Goal: Information Seeking & Learning: Learn about a topic

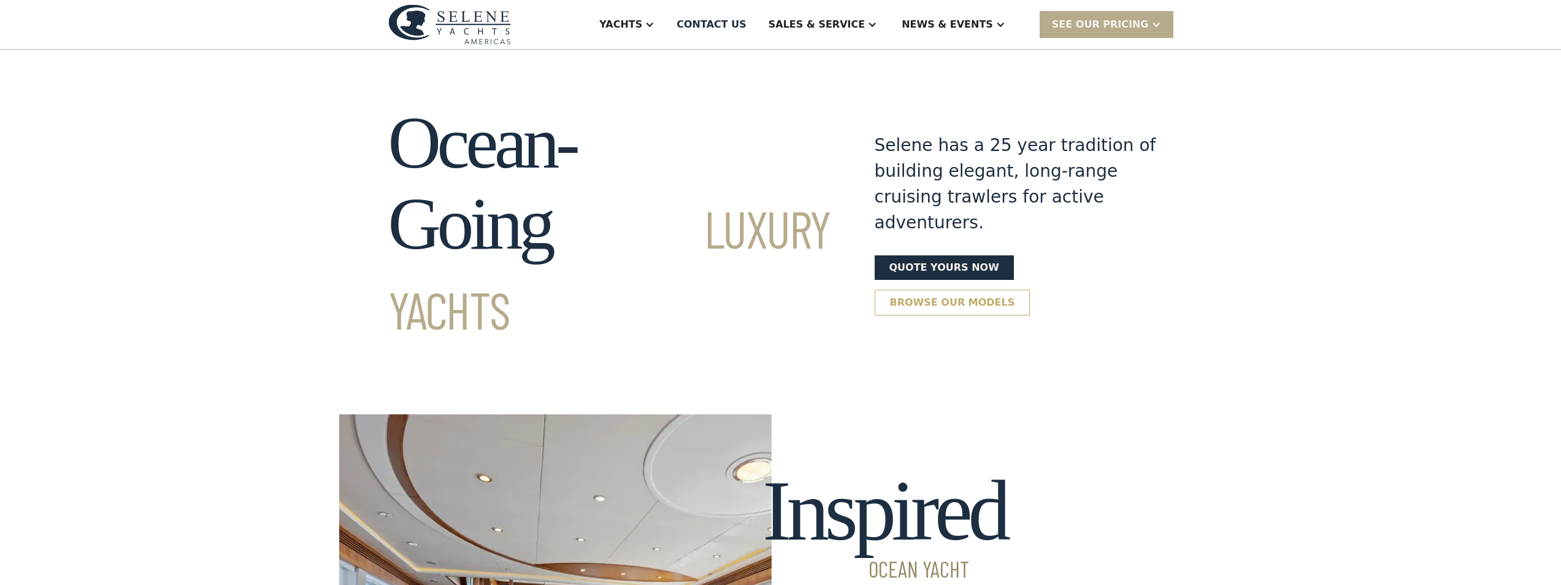
click at [1030, 290] on link "Browse our models" at bounding box center [953, 303] width 156 height 26
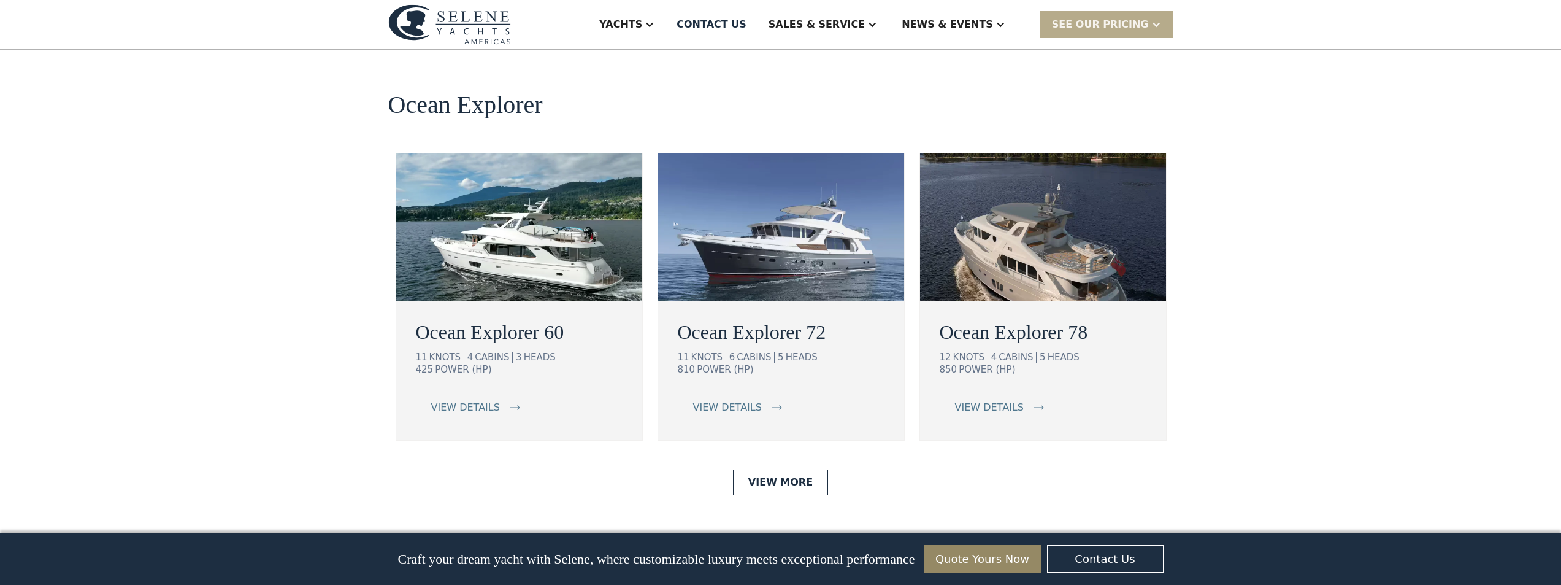
scroll to position [2070, 0]
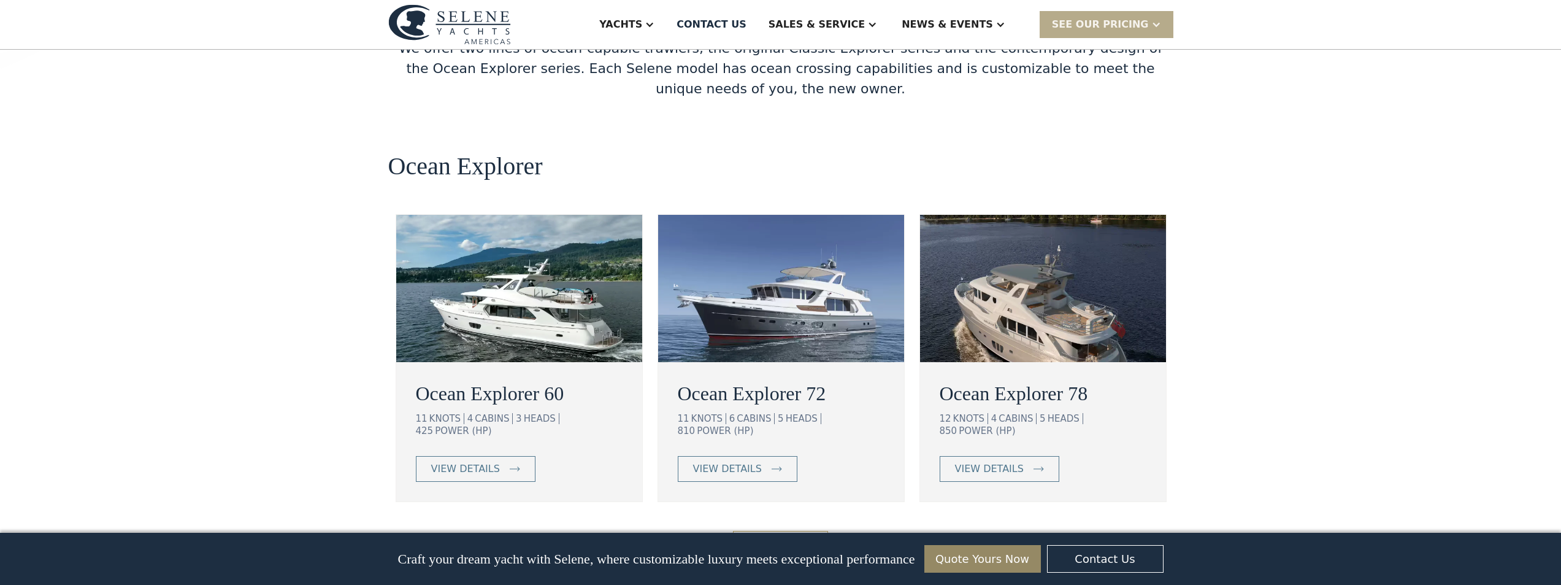
click at [775, 531] on link "View More" at bounding box center [780, 544] width 95 height 26
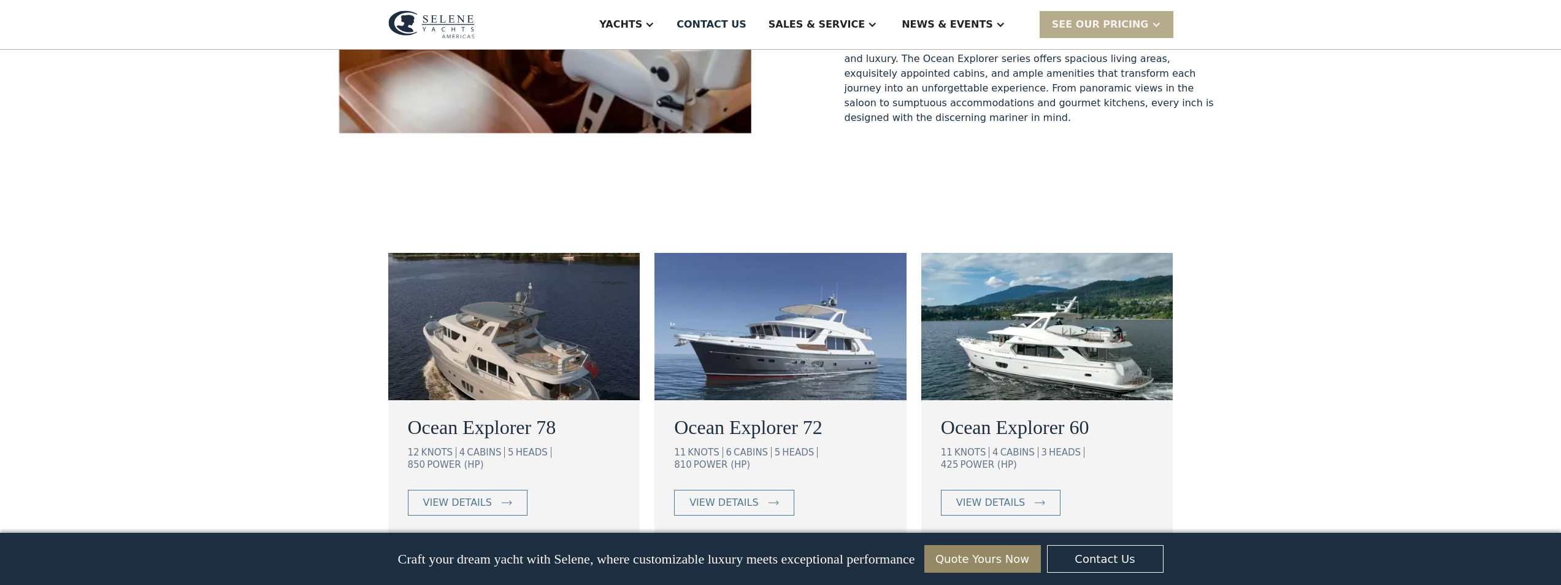
scroll to position [552, 0]
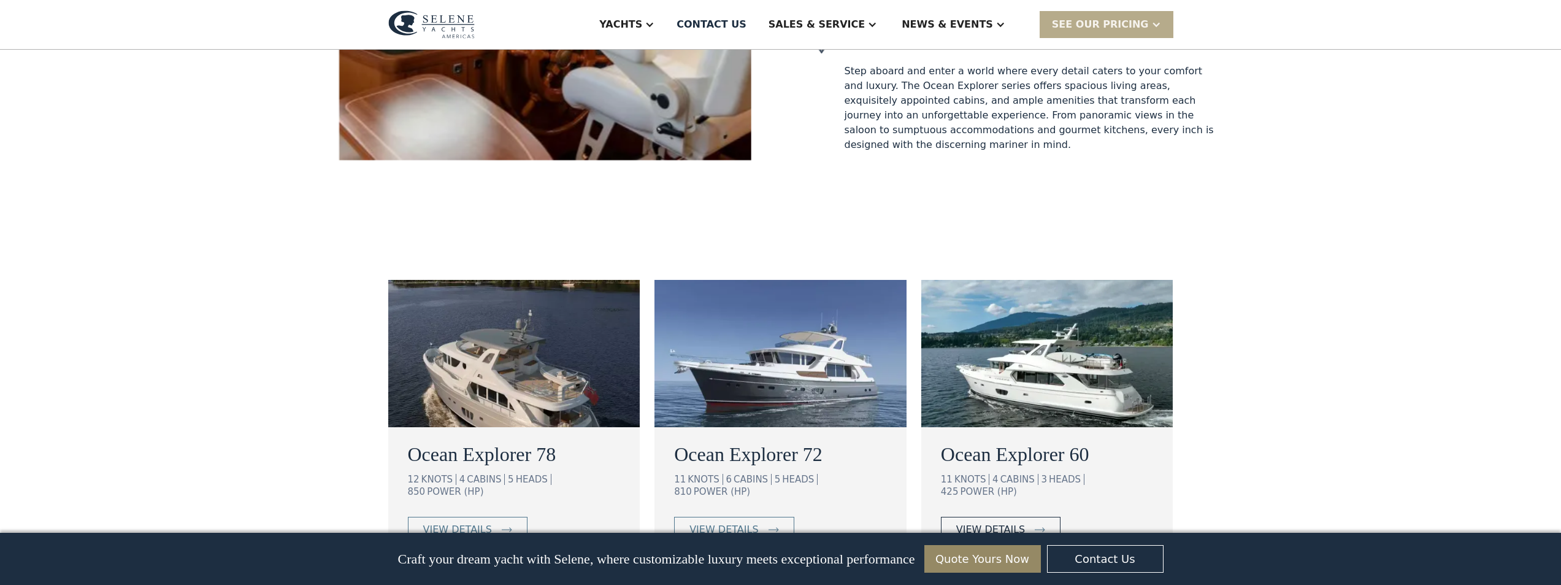
click at [1012, 522] on div "view details" at bounding box center [990, 529] width 69 height 15
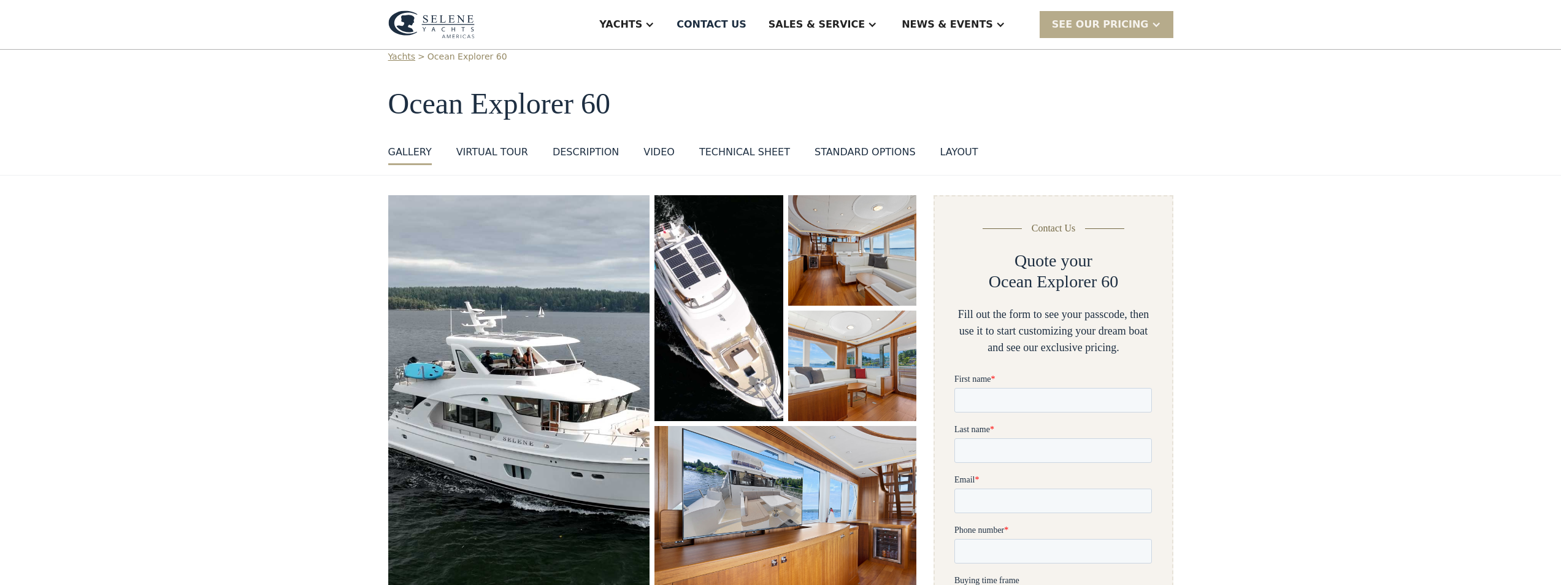
scroll to position [61, 0]
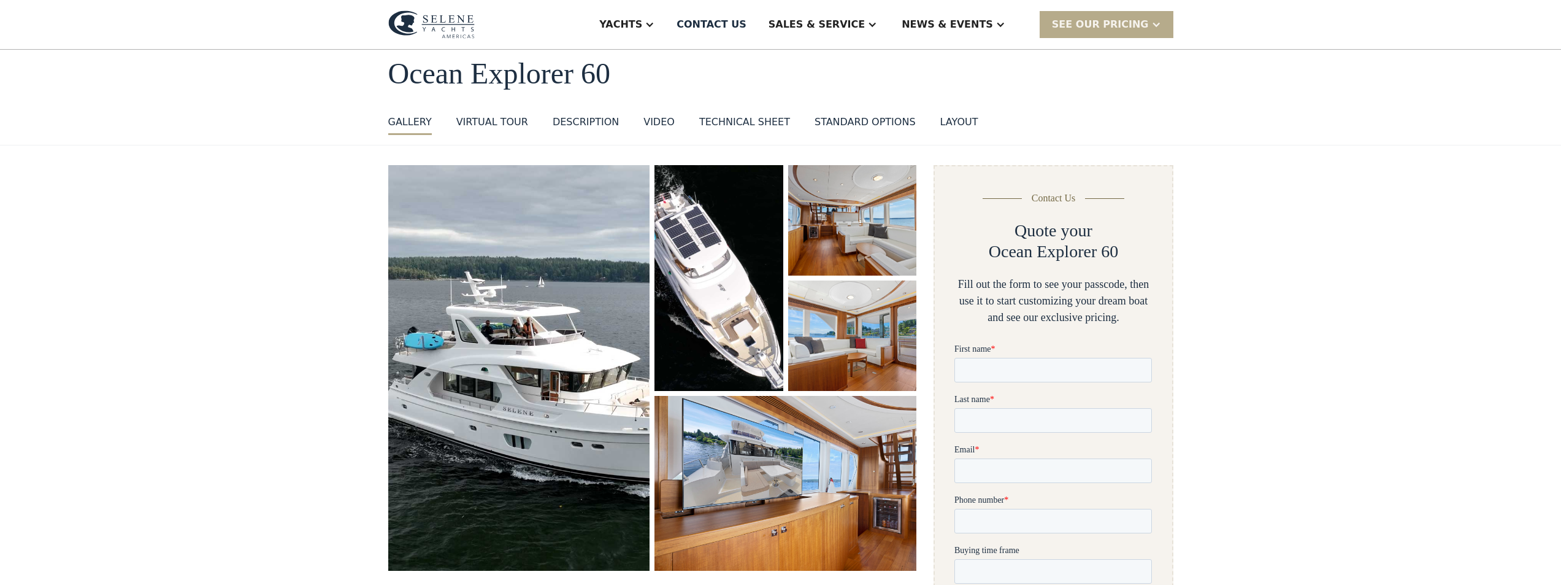
click at [724, 119] on div "Technical sheet" at bounding box center [744, 122] width 91 height 15
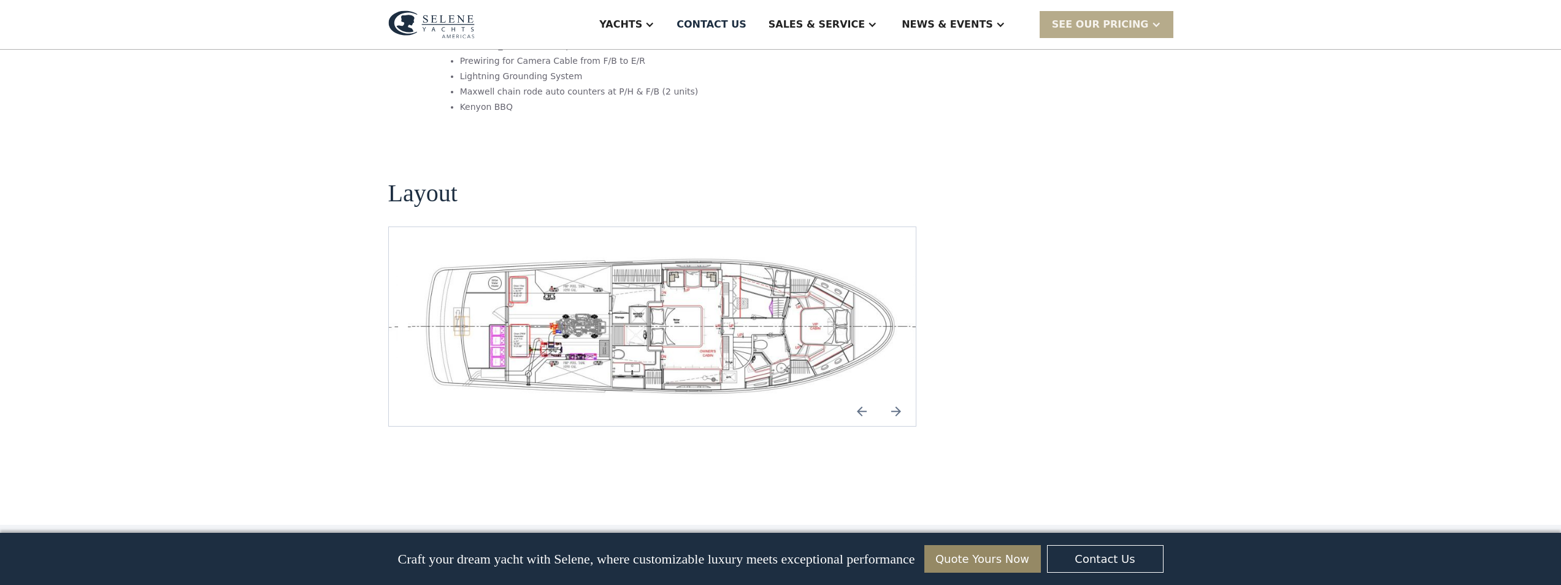
scroll to position [2554, 0]
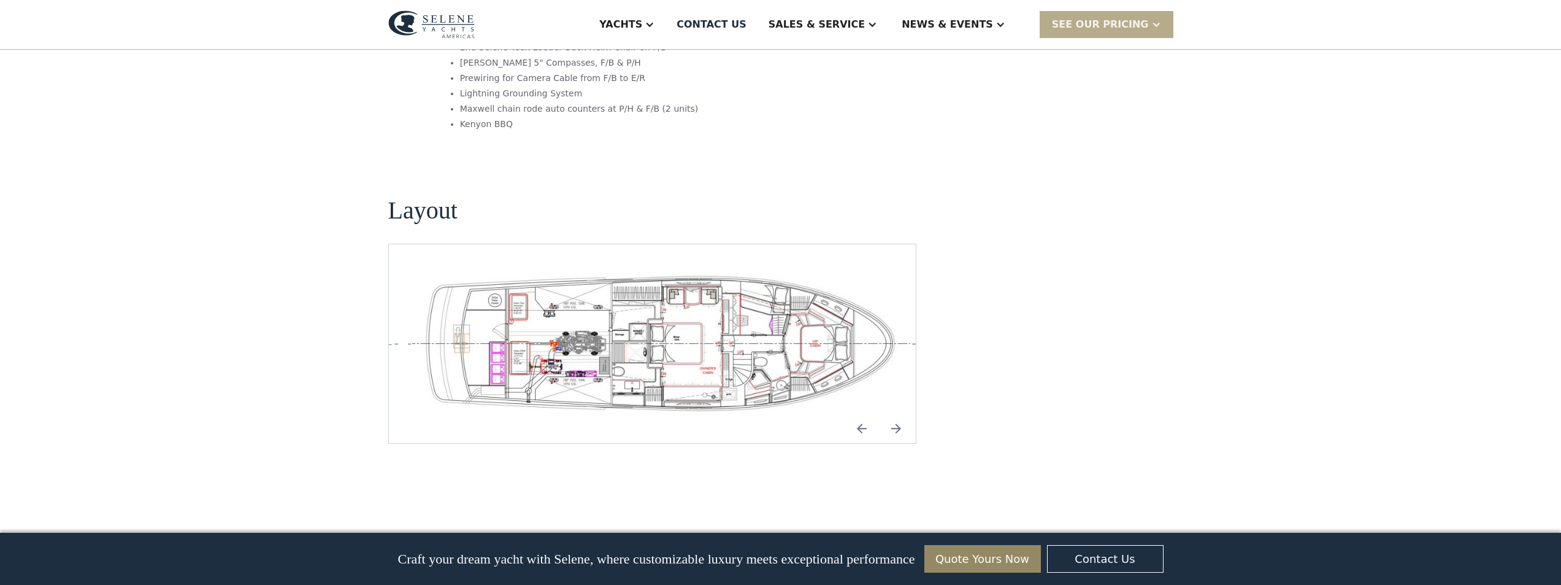
click at [897, 413] on img "Next slide" at bounding box center [895, 427] width 29 height 29
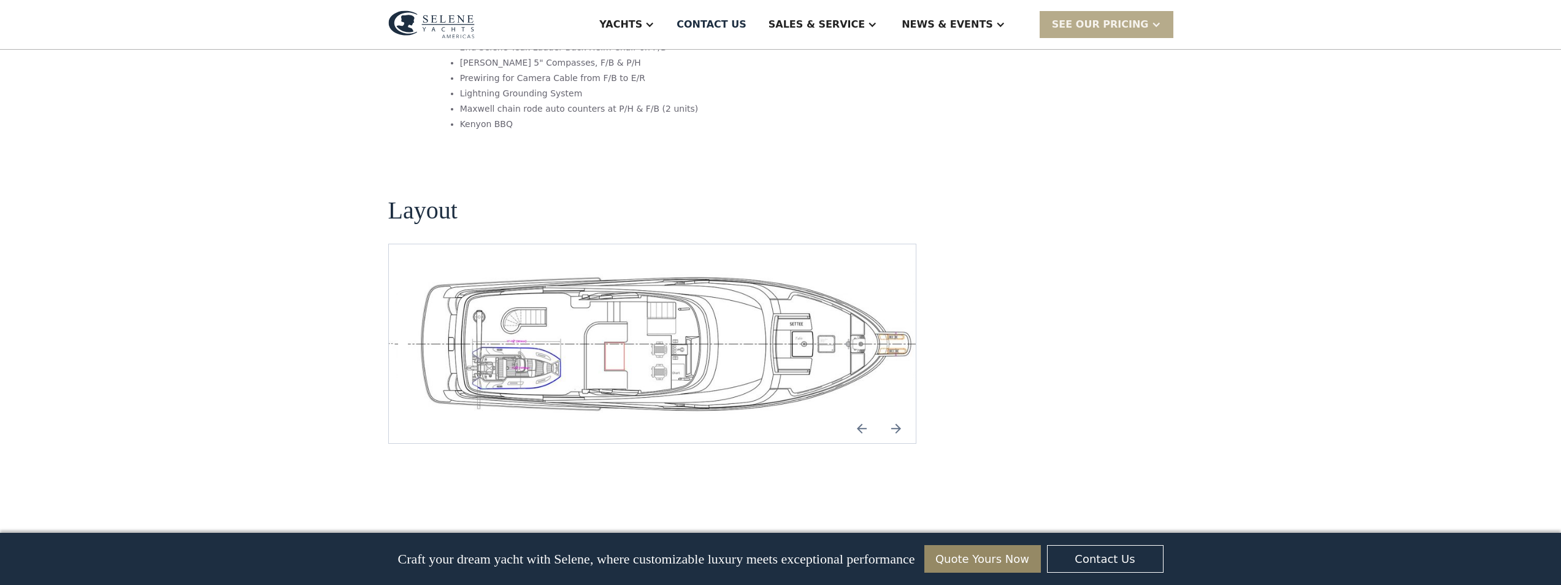
click at [861, 413] on img "Previous slide" at bounding box center [861, 427] width 29 height 29
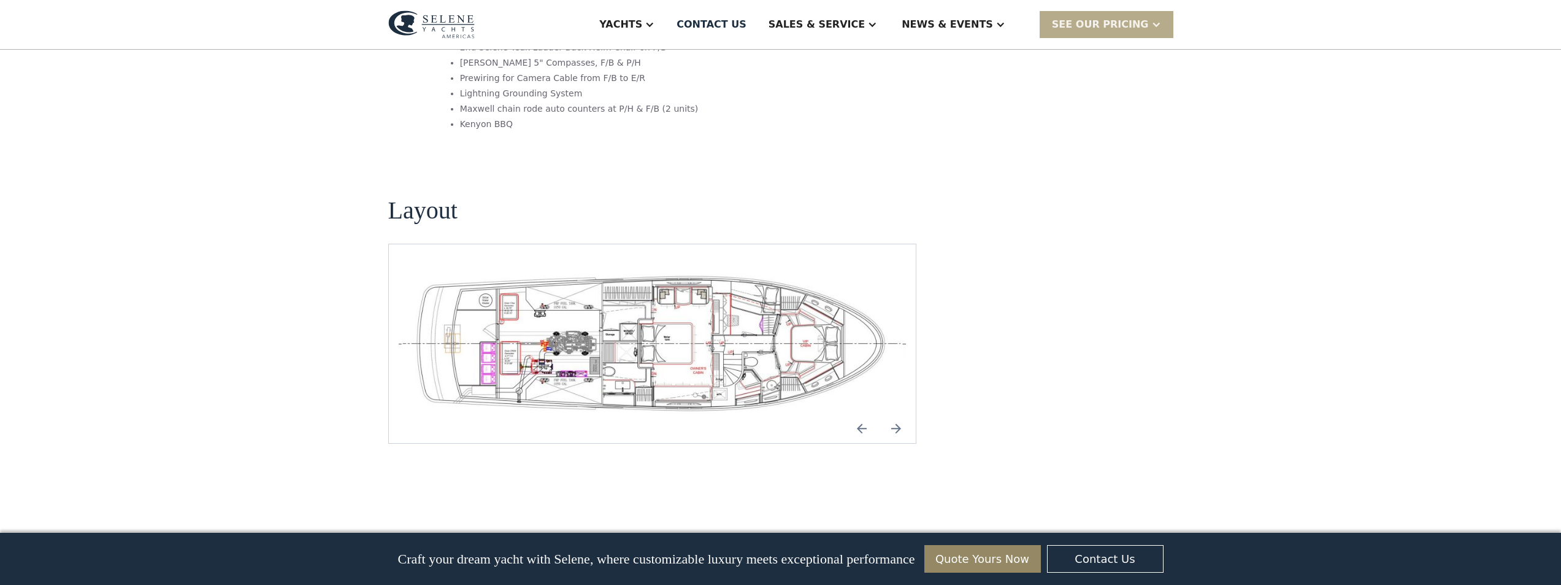
click at [689, 286] on img "open lightbox" at bounding box center [653, 344] width 508 height 140
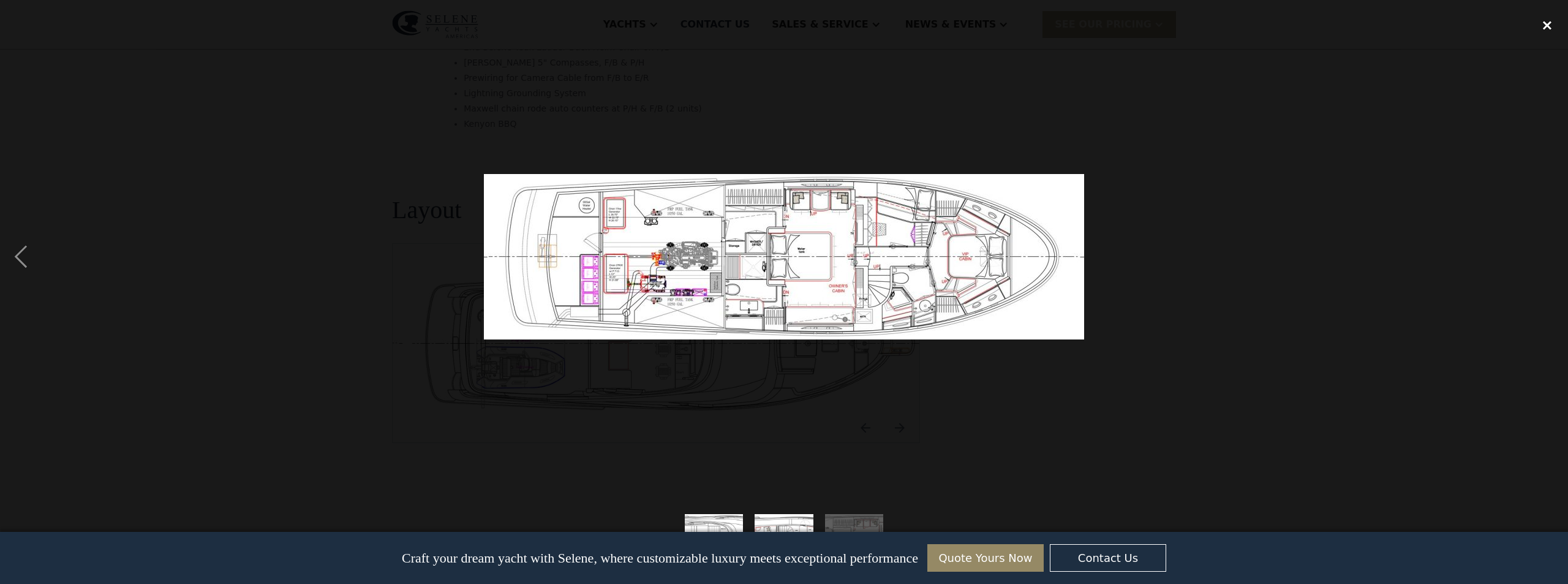
click at [1544, 23] on div "close lightbox" at bounding box center [1548, 25] width 42 height 27
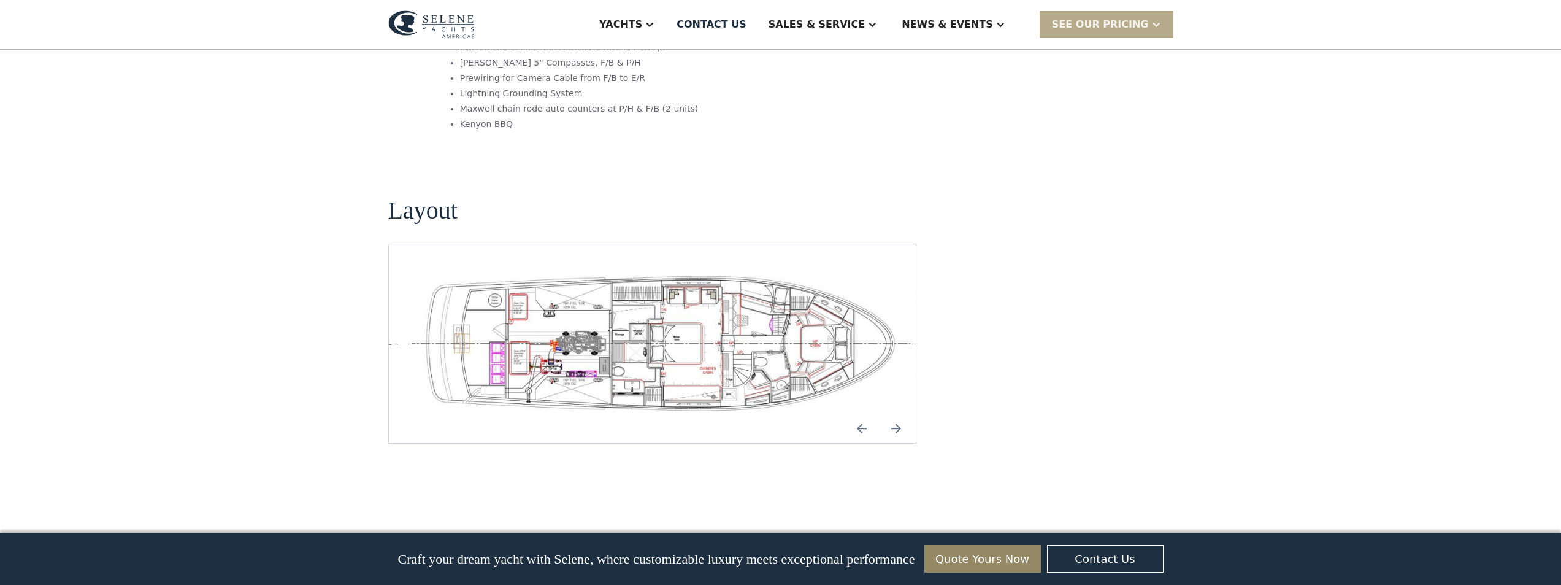
click at [898, 413] on img "Next slide" at bounding box center [895, 427] width 29 height 29
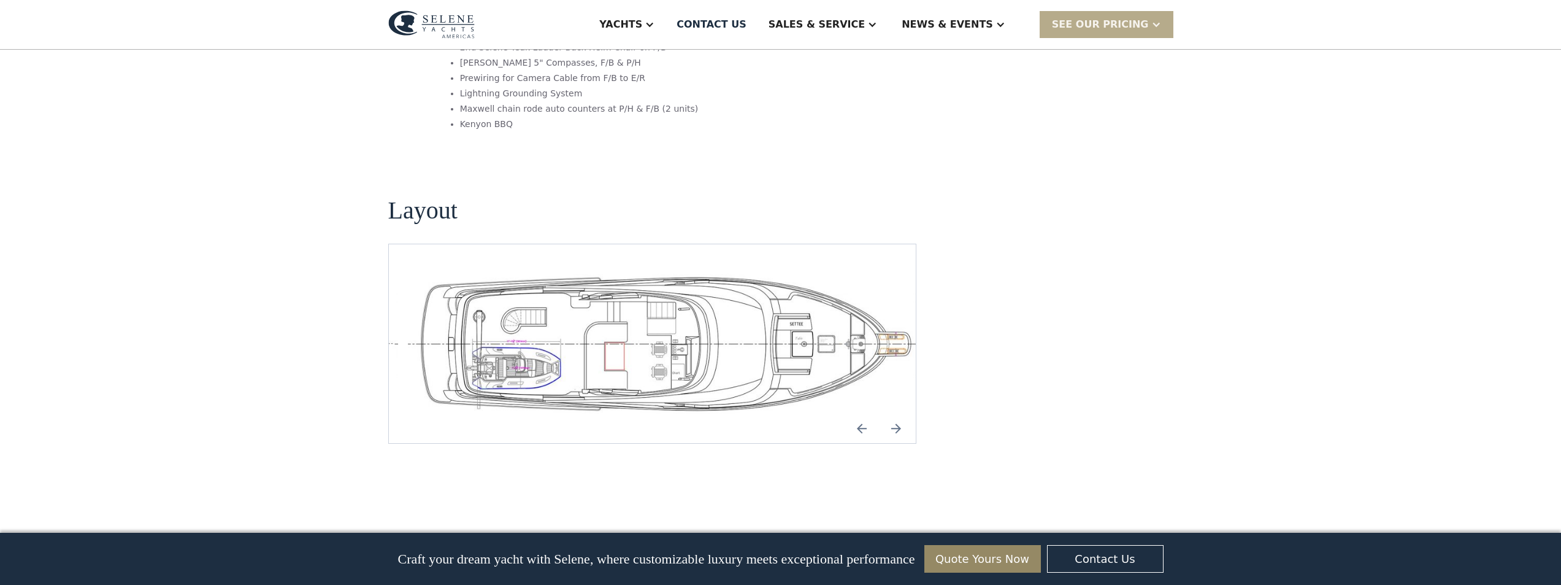
click at [897, 413] on img "Next slide" at bounding box center [895, 427] width 29 height 29
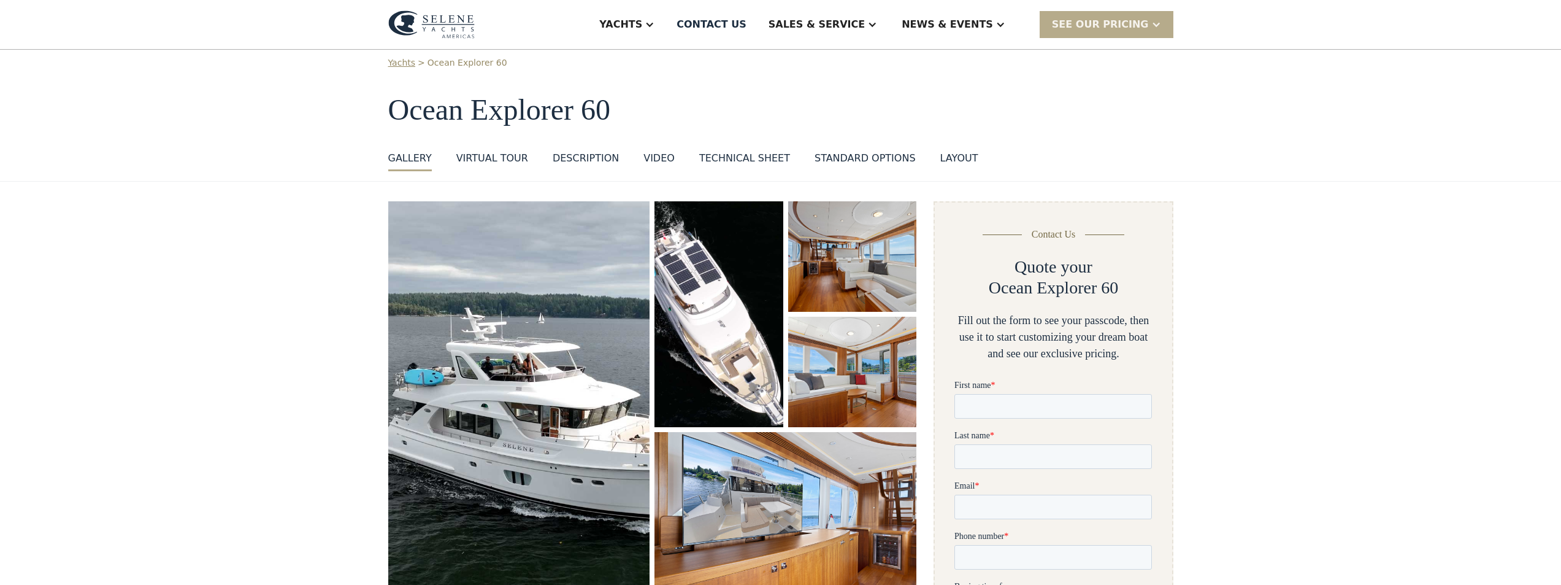
scroll to position [0, 0]
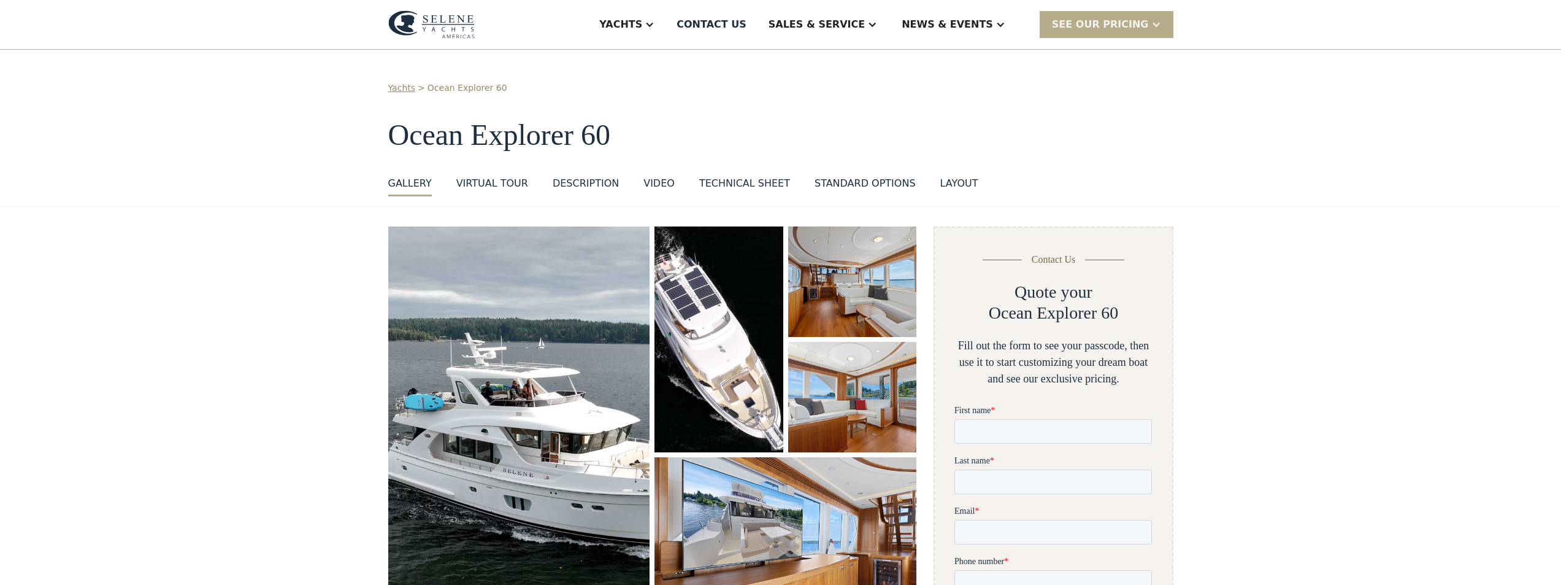
click at [940, 179] on div "layout" at bounding box center [959, 183] width 38 height 15
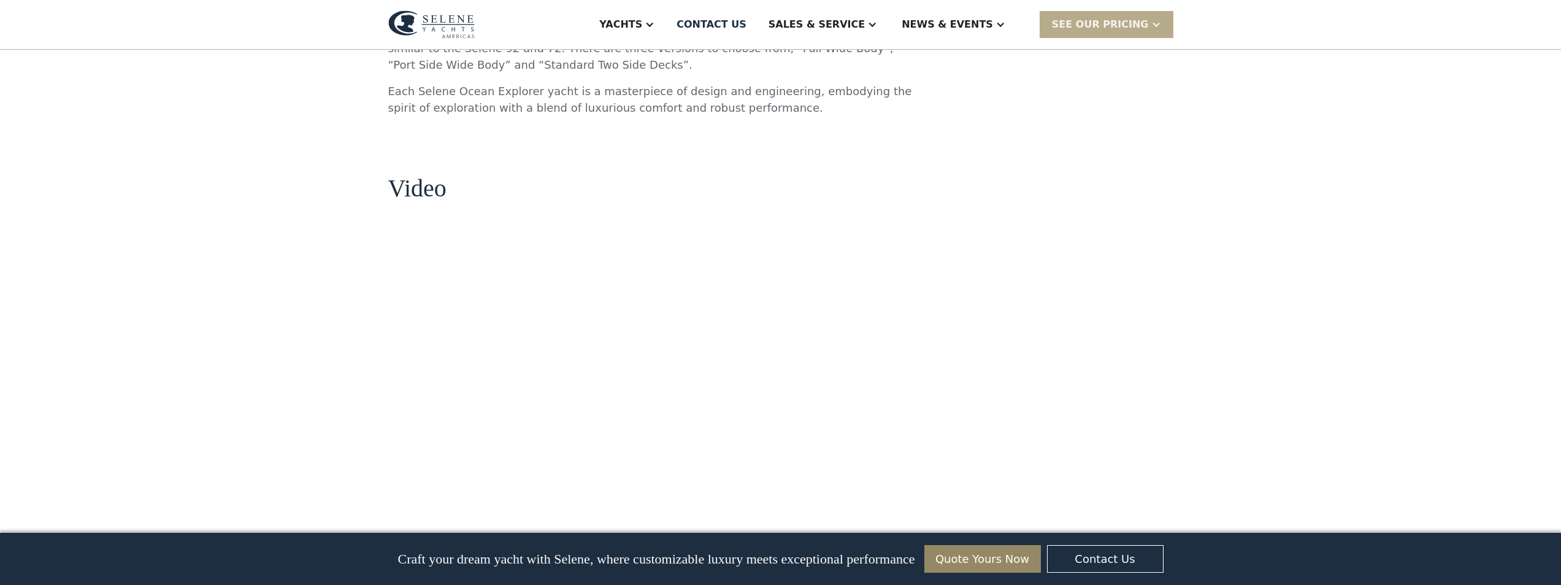
scroll to position [22, 0]
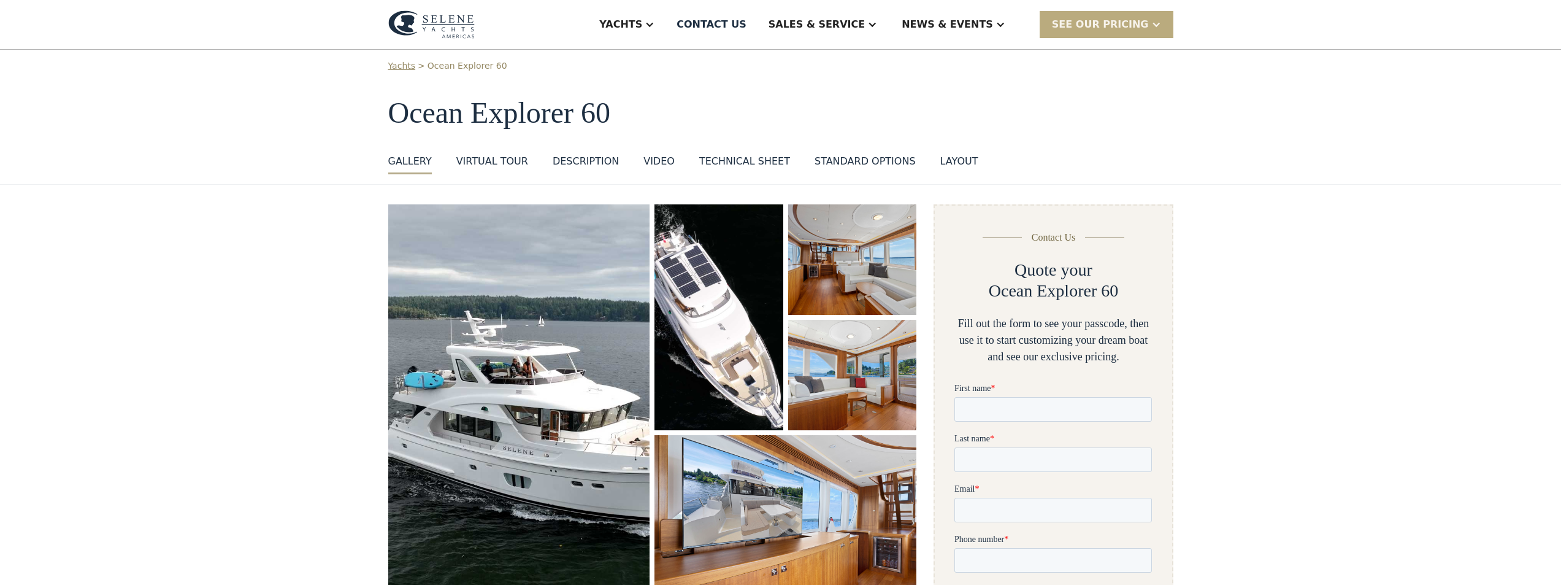
click at [1155, 20] on div at bounding box center [1156, 25] width 10 height 10
click at [1325, 114] on div "Yachts > Ocean Explorer 60 Ocean Explorer 60 GALLERY GALLERY VIRTUAL TOUR DESCR…" at bounding box center [780, 106] width 1561 height 157
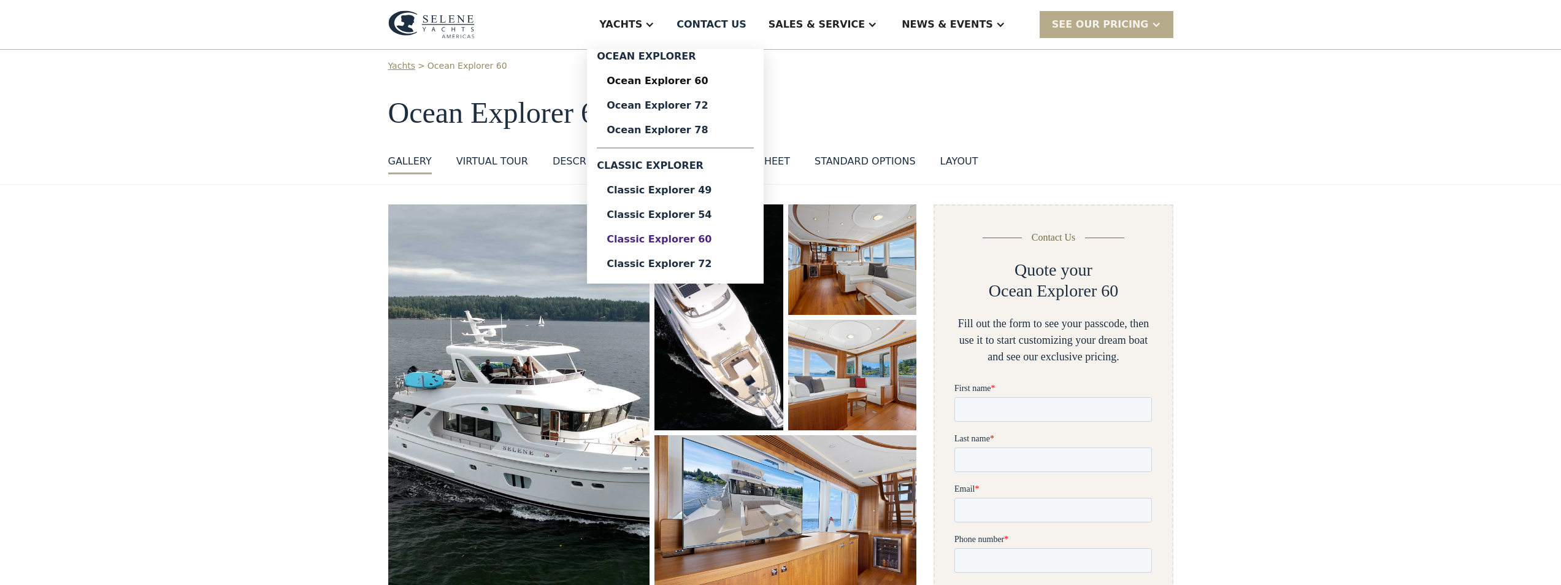
click at [721, 236] on div "Classic Explorer 60" at bounding box center [675, 239] width 137 height 10
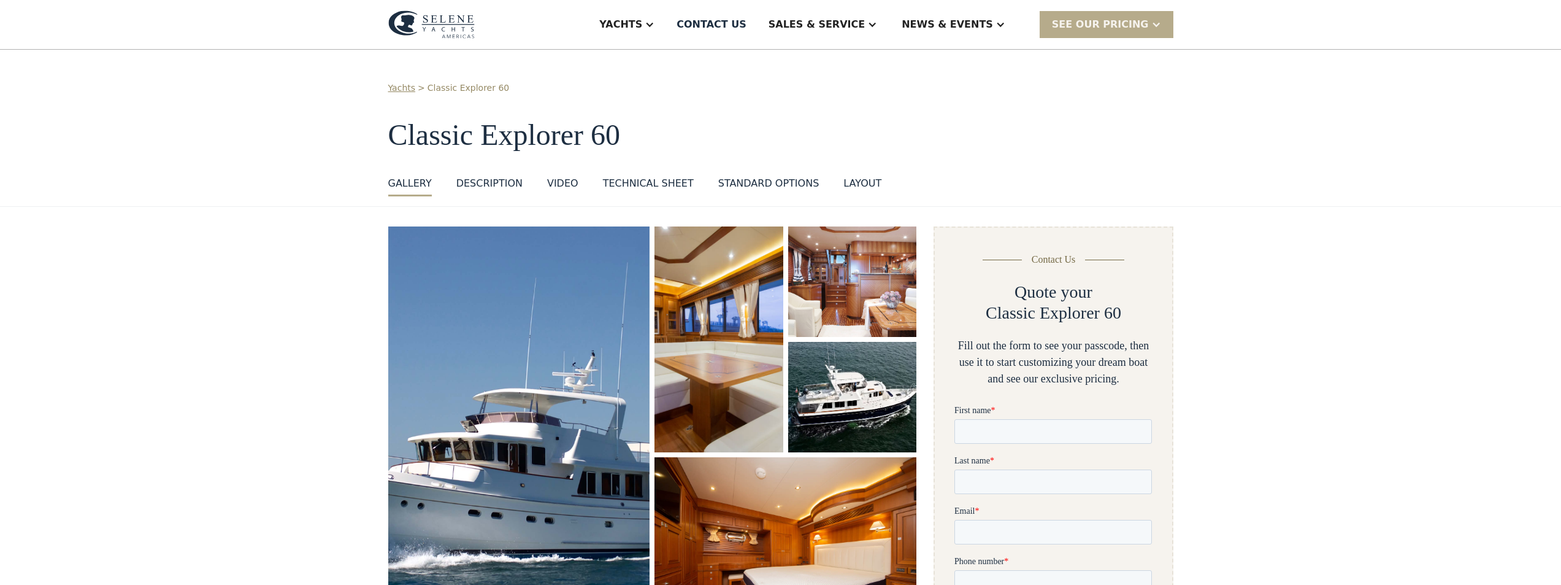
click at [638, 180] on div "Technical sheet" at bounding box center [648, 183] width 91 height 15
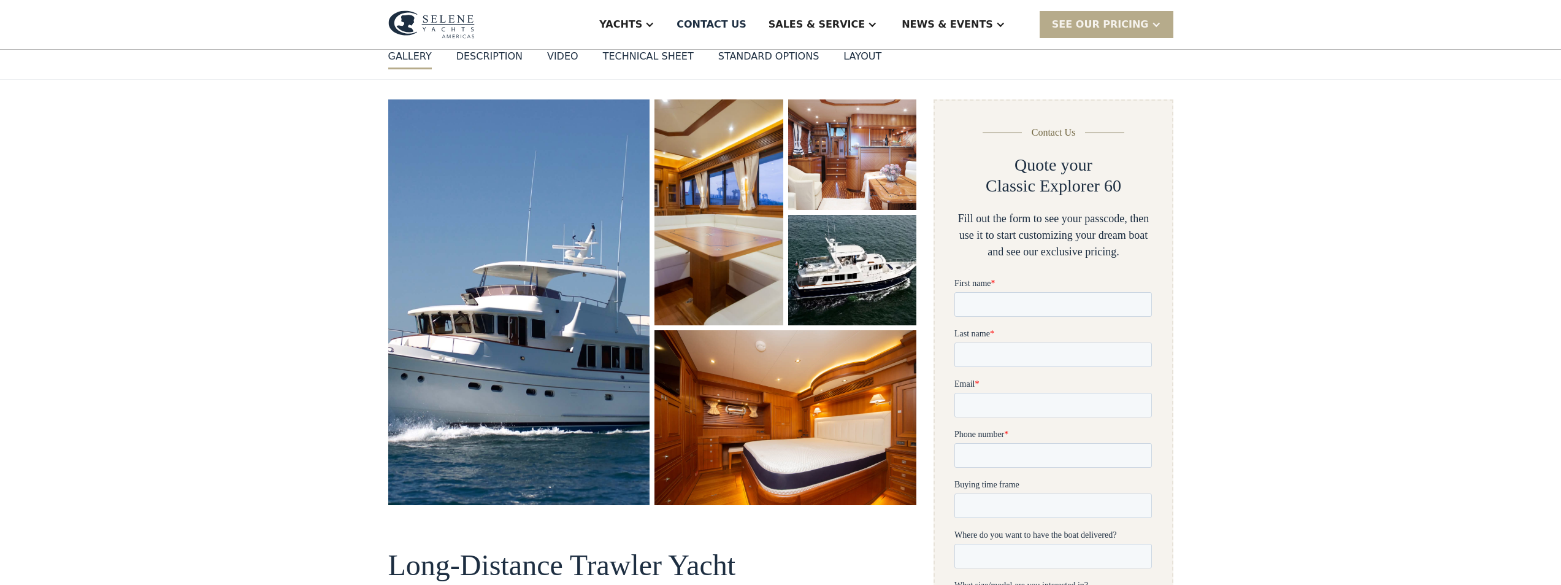
scroll to position [47, 0]
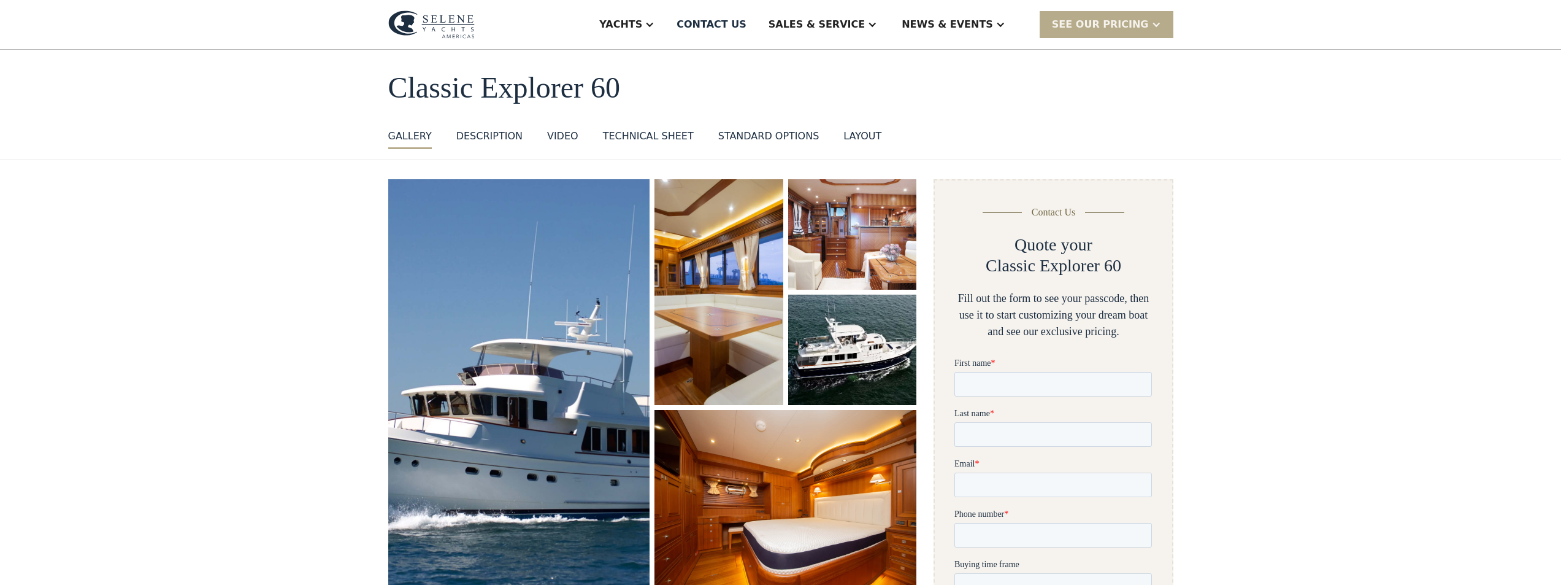
click at [522, 396] on img "open lightbox" at bounding box center [519, 381] width 278 height 429
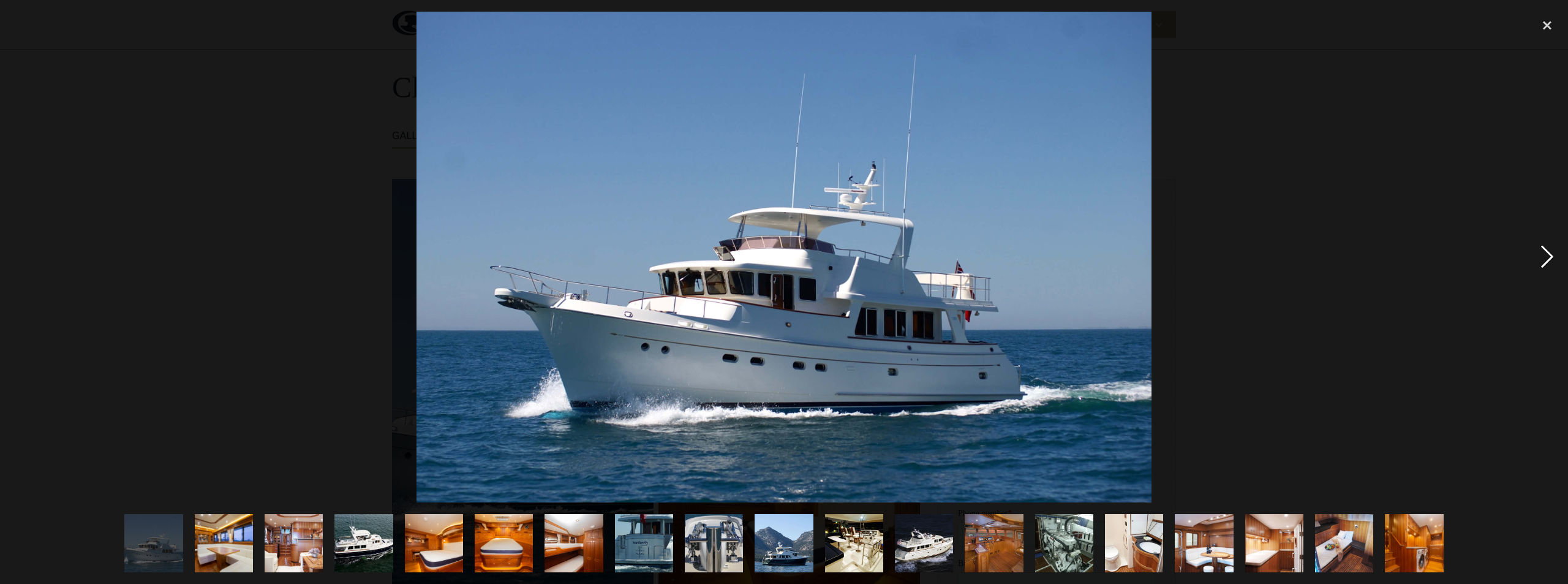
click at [1546, 250] on div "next image" at bounding box center [1548, 257] width 42 height 490
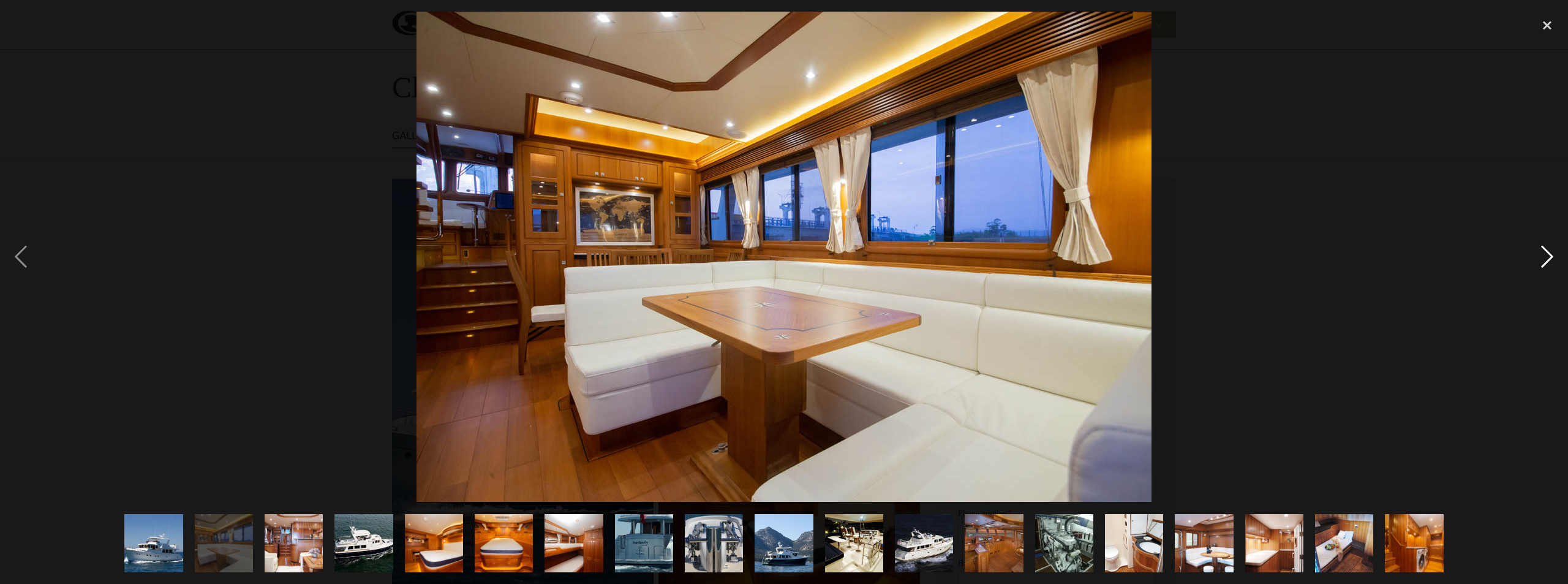
click at [1546, 250] on div "next image" at bounding box center [1548, 257] width 42 height 490
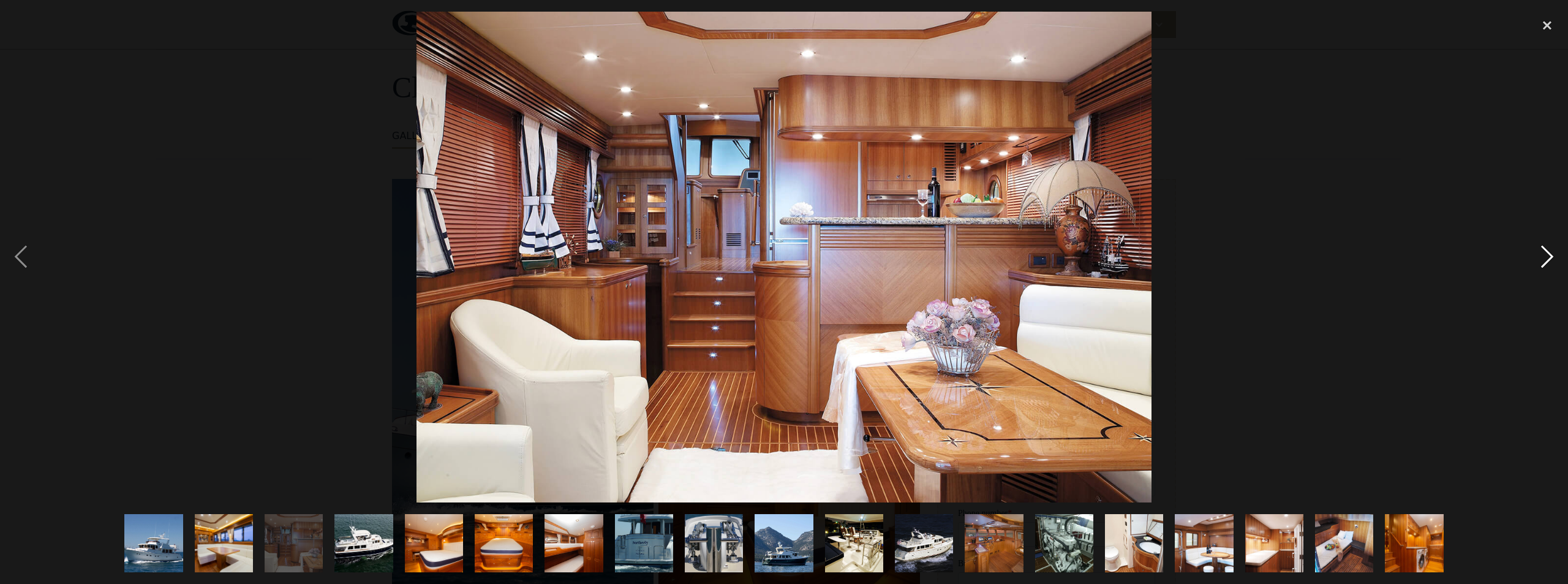
click at [1546, 250] on div "next image" at bounding box center [1548, 257] width 42 height 490
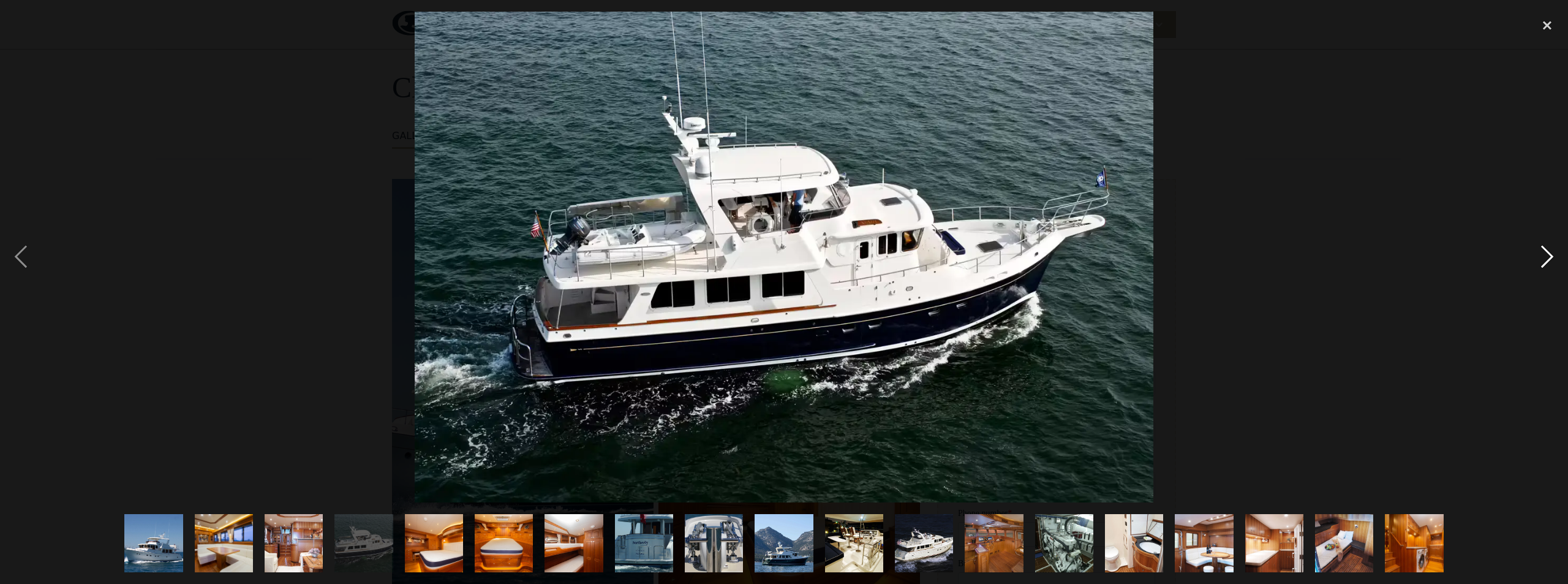
click at [1546, 250] on div "next image" at bounding box center [1548, 257] width 42 height 490
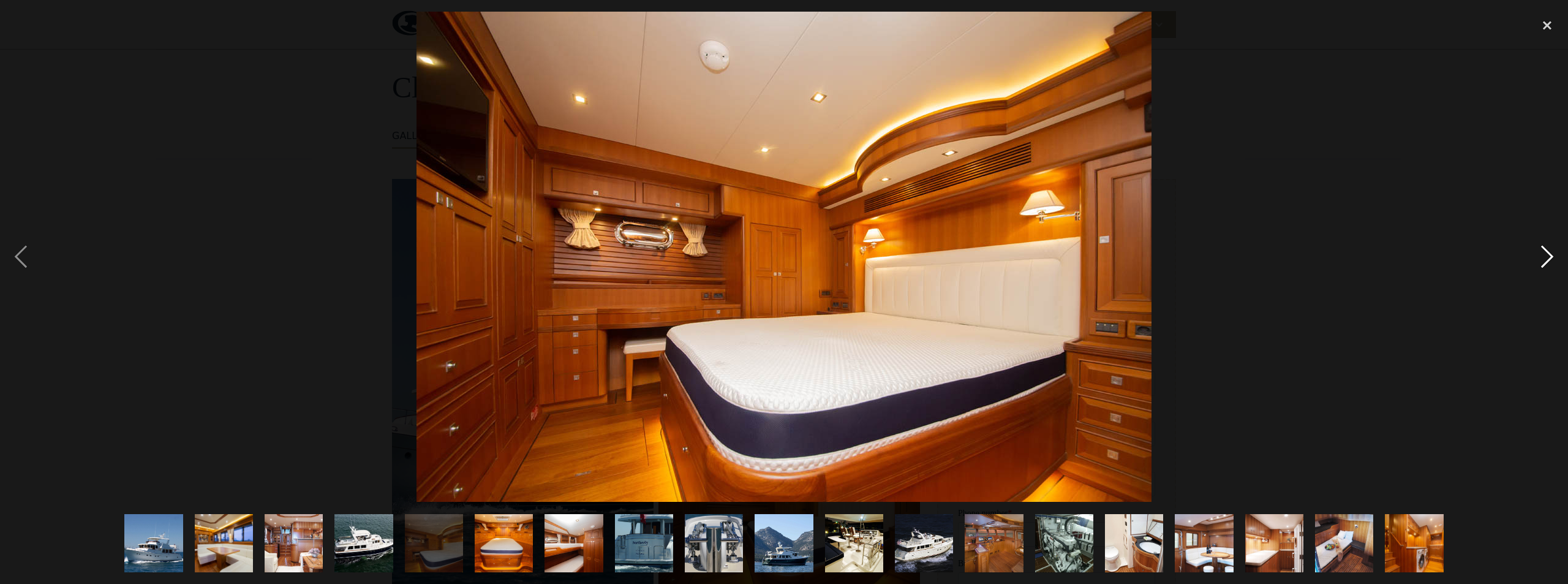
click at [1546, 250] on div "next image" at bounding box center [1548, 257] width 42 height 490
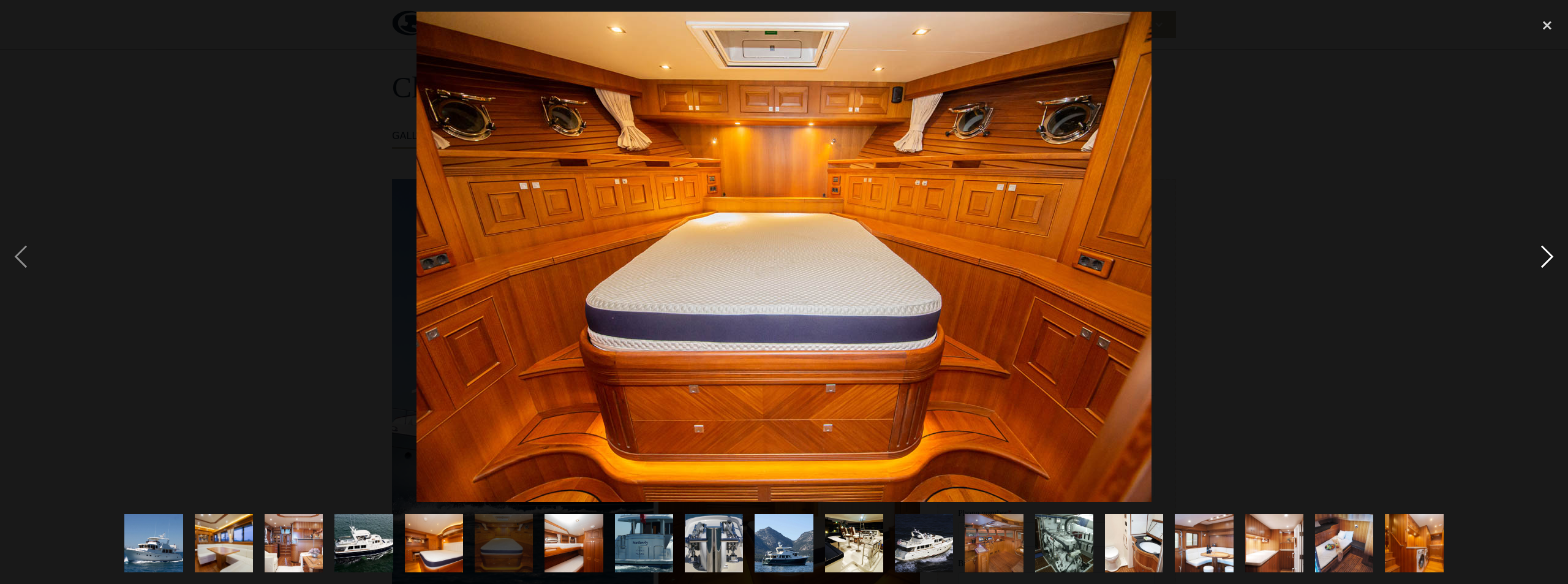
click at [1546, 250] on div "next image" at bounding box center [1548, 257] width 42 height 490
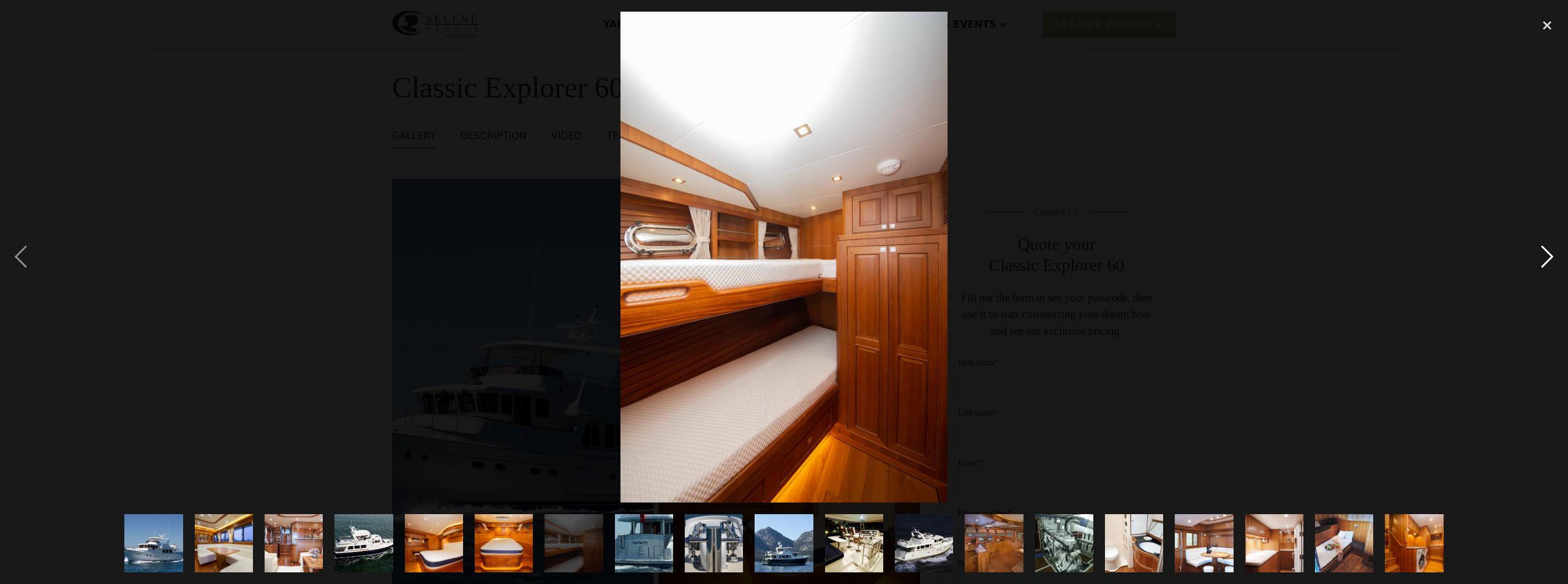
click at [1546, 250] on div "next image" at bounding box center [1548, 257] width 42 height 490
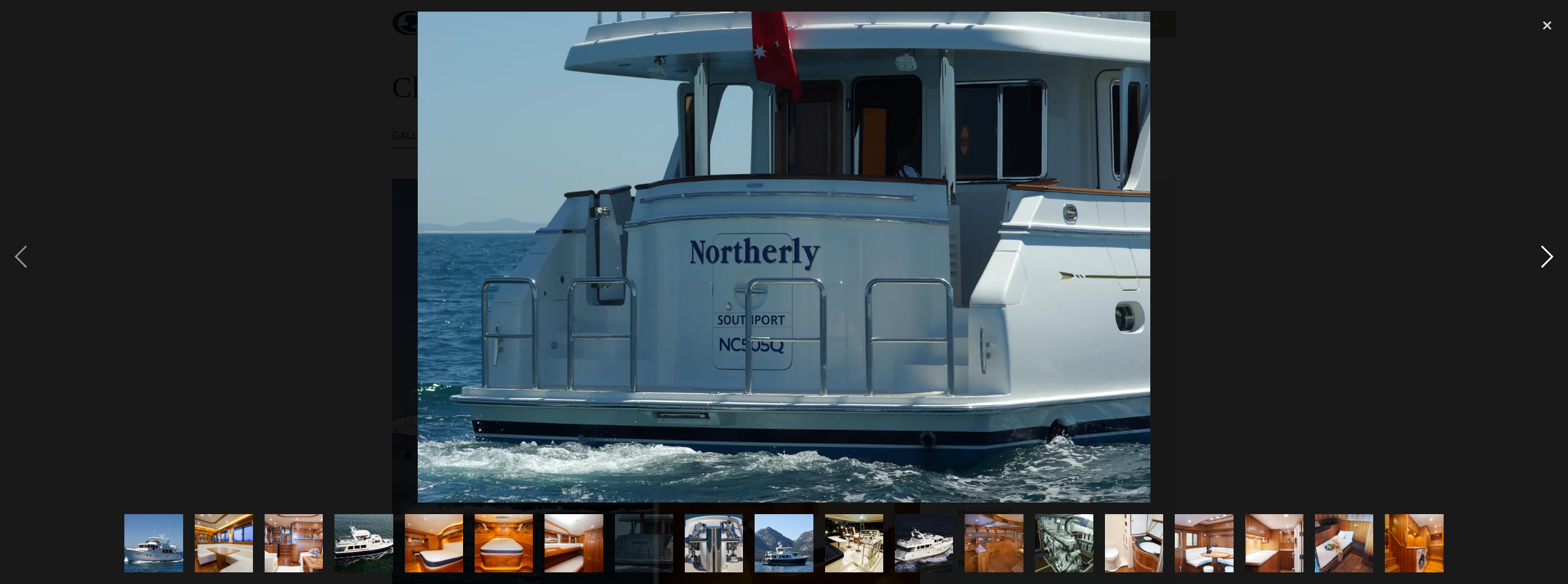
click at [1546, 250] on div "next image" at bounding box center [1548, 257] width 42 height 490
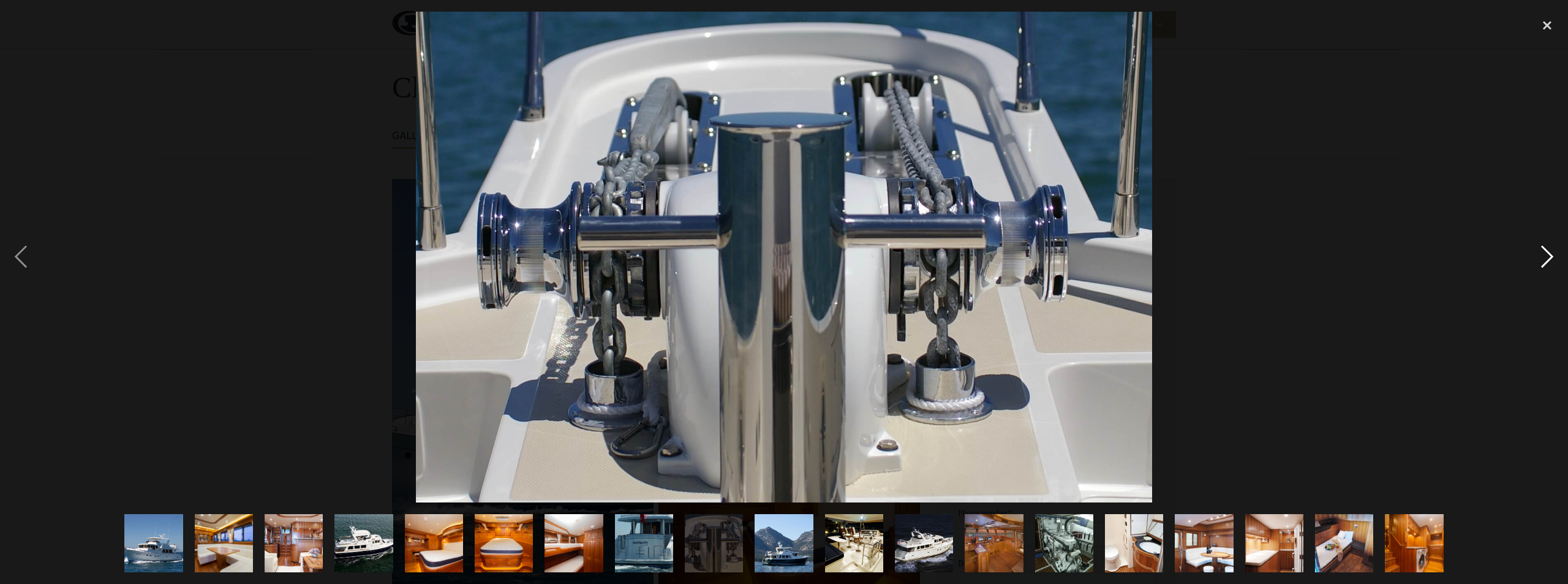
click at [1546, 250] on div "next image" at bounding box center [1548, 257] width 42 height 490
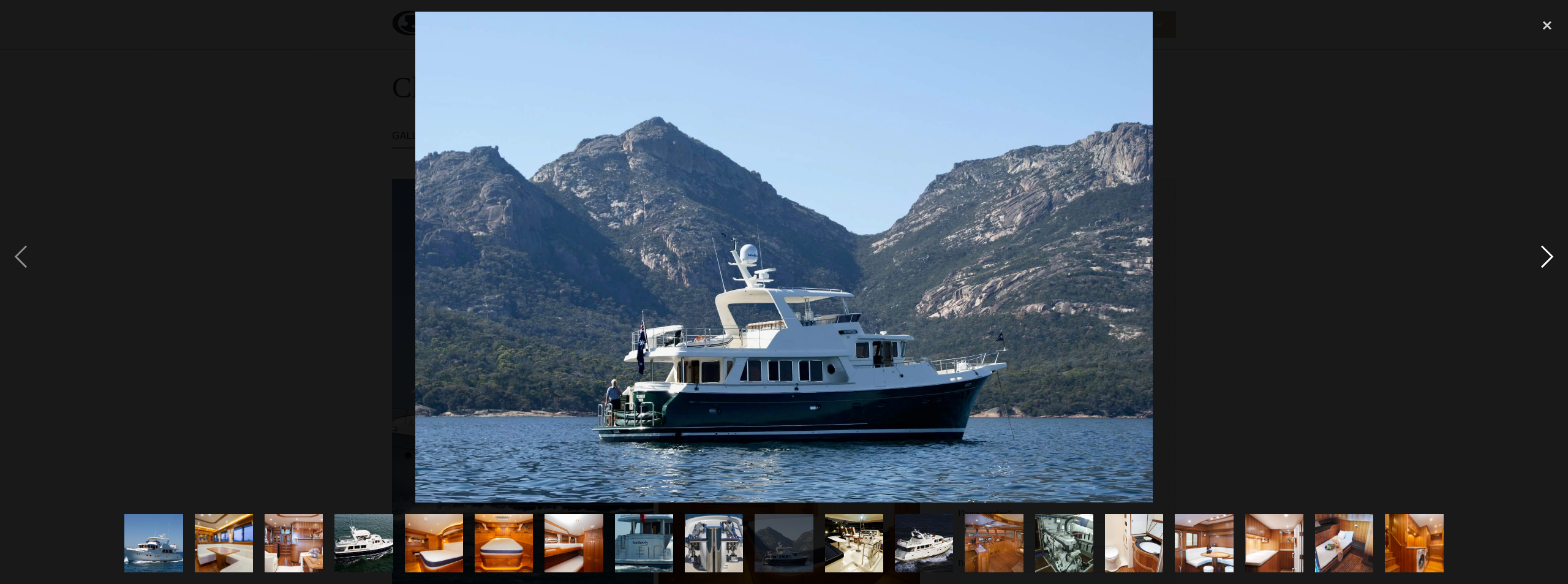
click at [1546, 250] on div "next image" at bounding box center [1548, 257] width 42 height 490
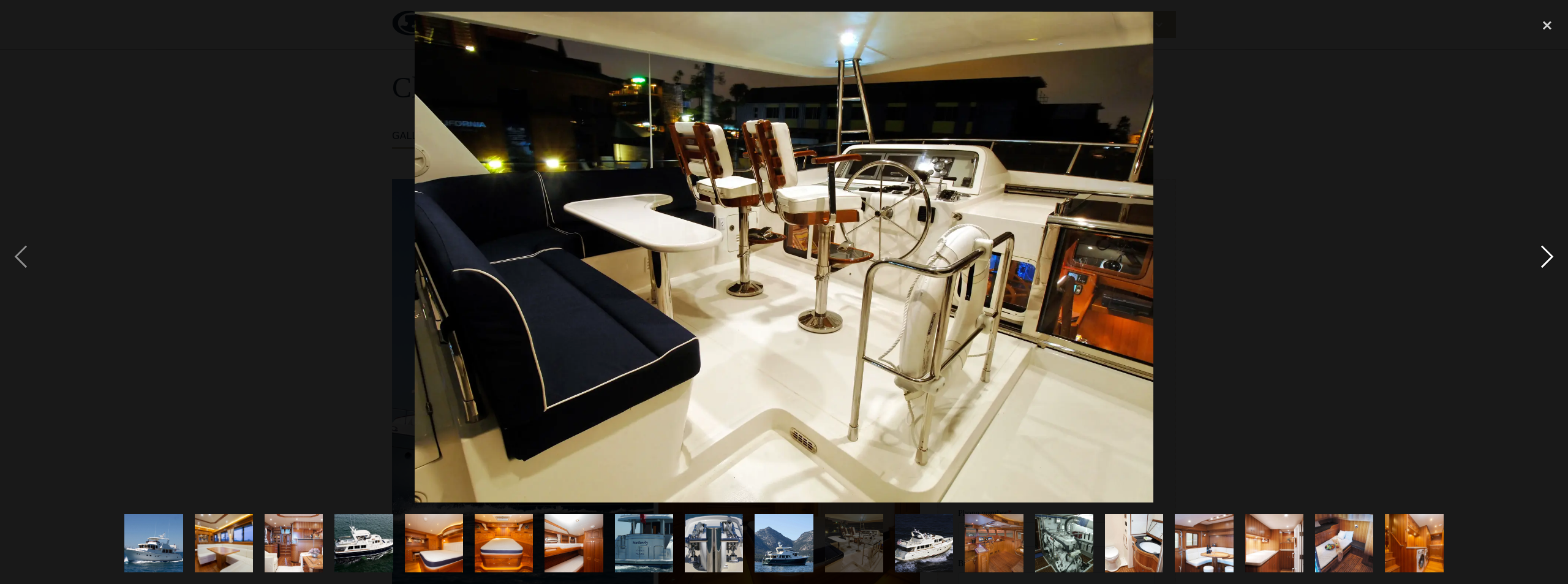
click at [1546, 250] on div "next image" at bounding box center [1548, 257] width 42 height 490
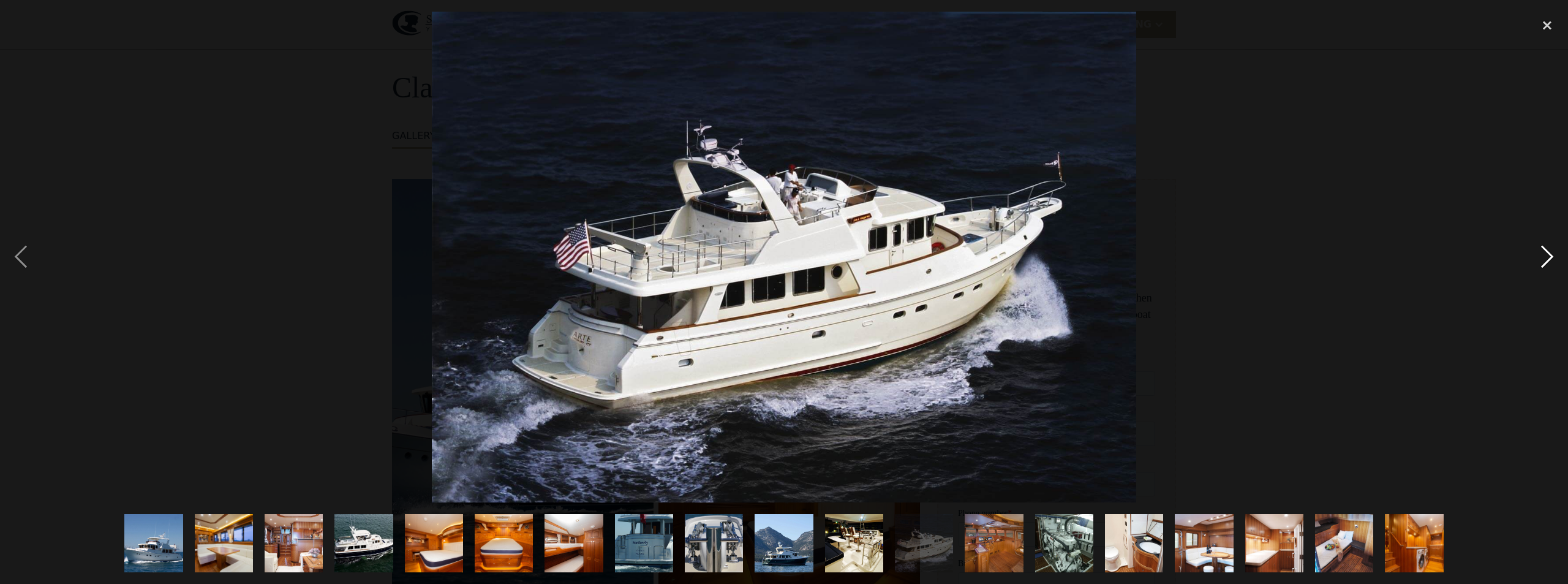
click at [1546, 250] on div "next image" at bounding box center [1548, 257] width 42 height 490
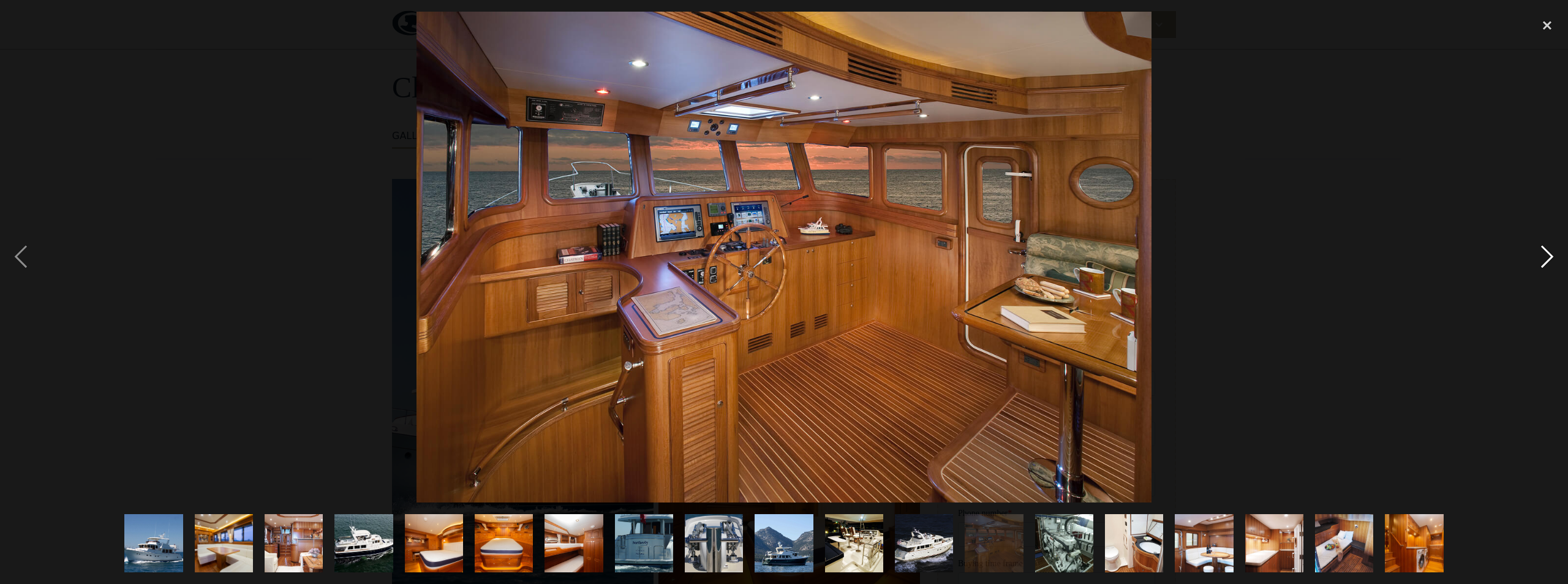
click at [1546, 250] on div "next image" at bounding box center [1548, 257] width 42 height 490
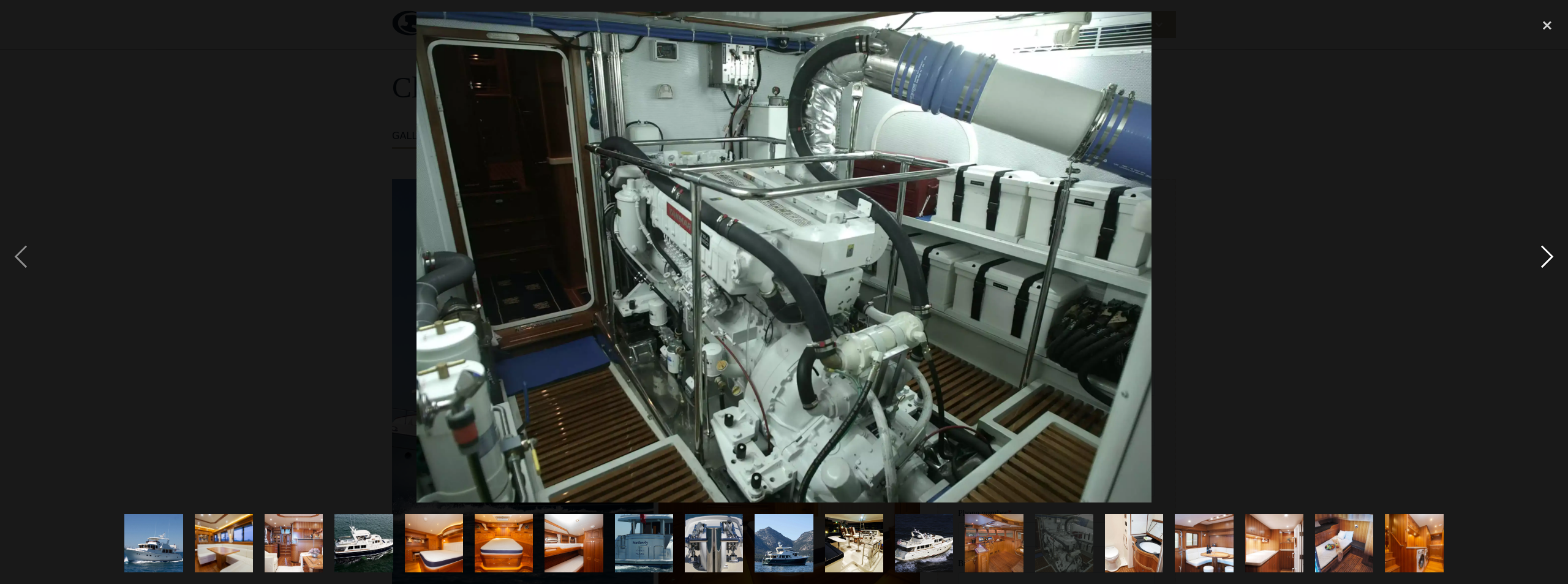
click at [1546, 250] on div "next image" at bounding box center [1548, 257] width 42 height 490
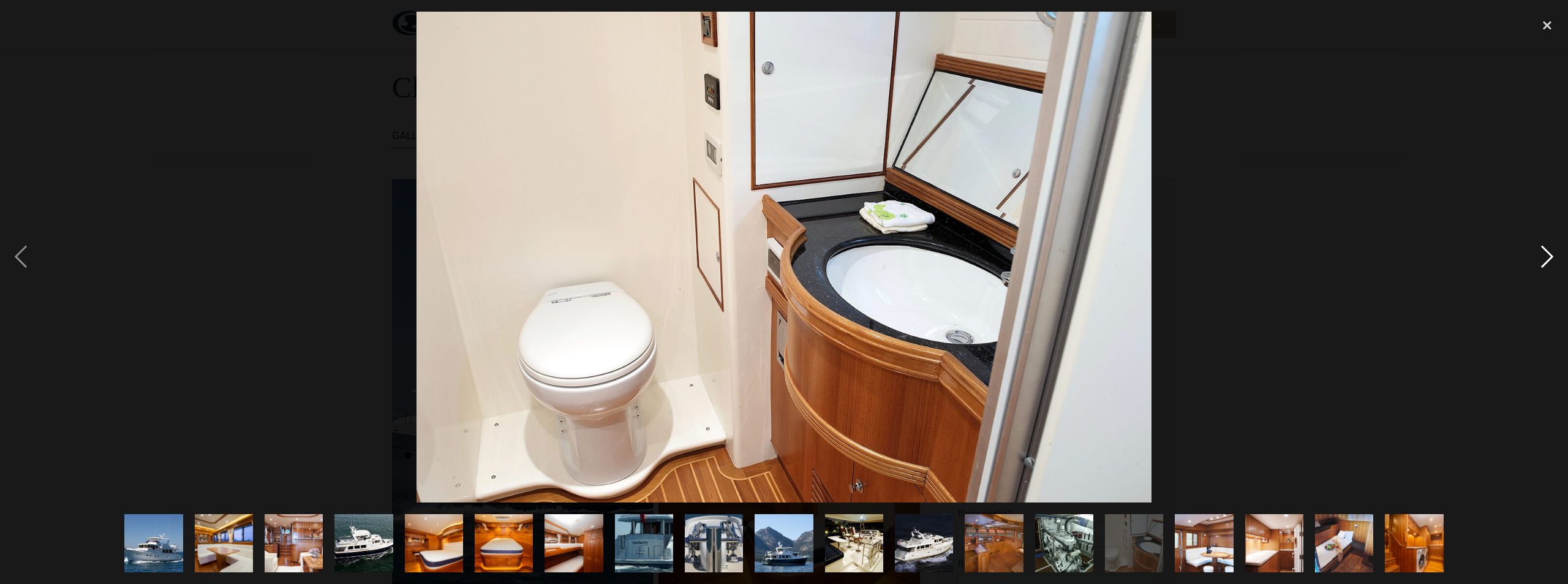
click at [1546, 250] on div "next image" at bounding box center [1548, 257] width 42 height 490
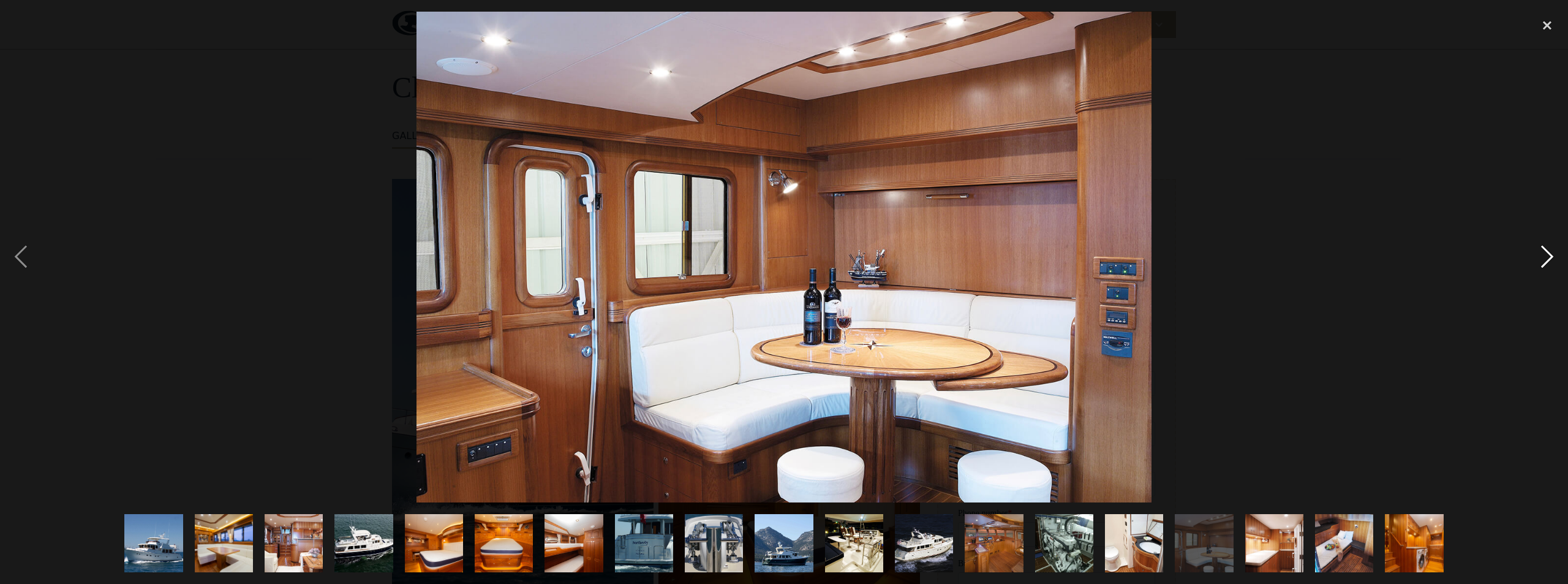
click at [1546, 250] on div "next image" at bounding box center [1548, 257] width 42 height 490
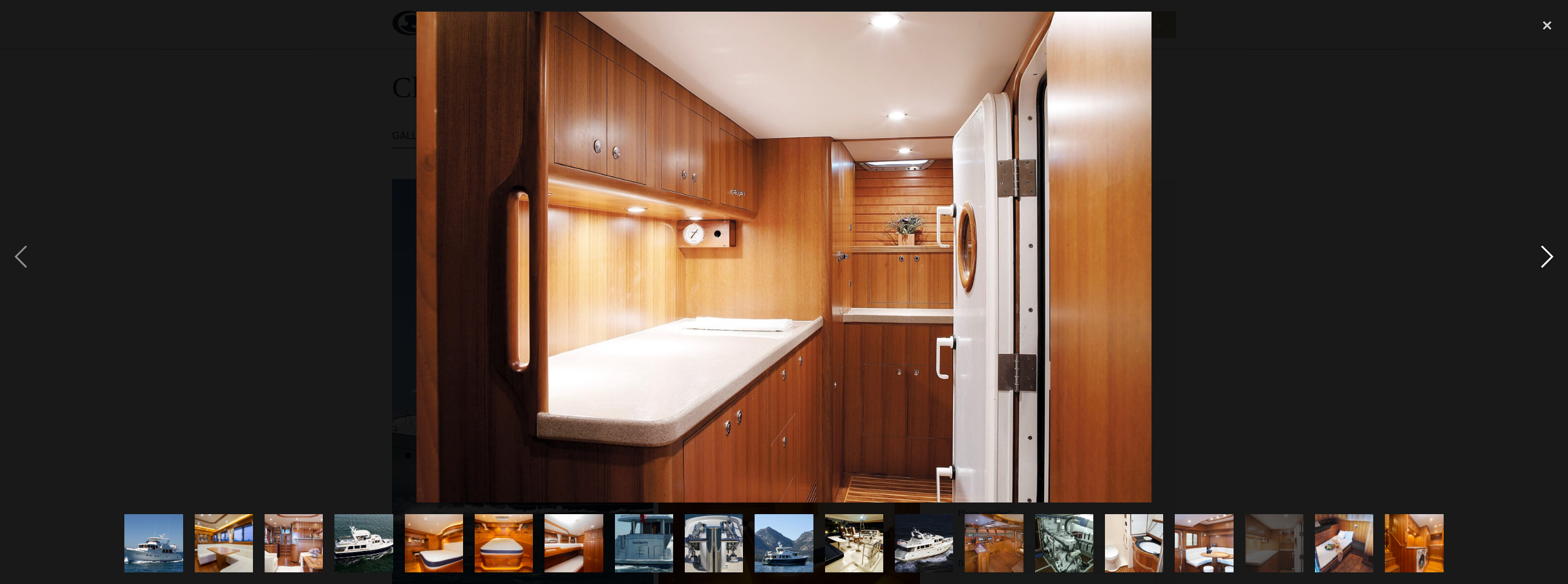
click at [1546, 250] on div "next image" at bounding box center [1548, 257] width 42 height 490
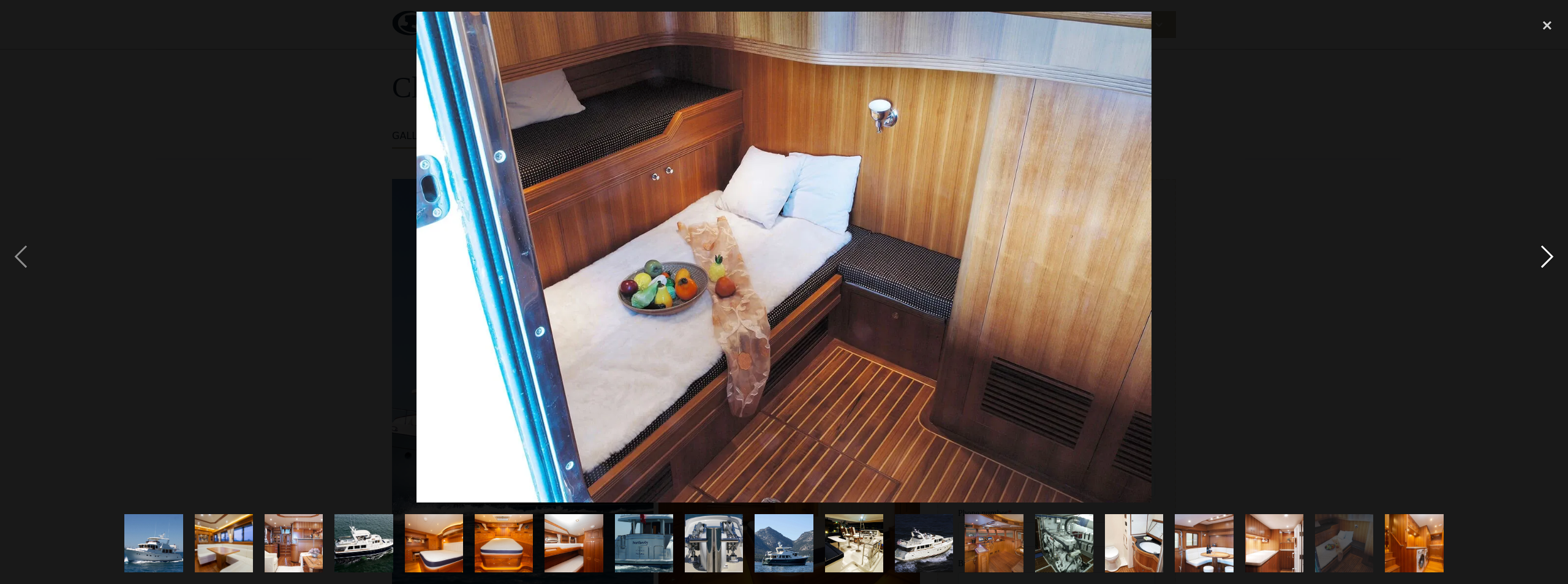
click at [1546, 250] on div "next image" at bounding box center [1548, 257] width 42 height 490
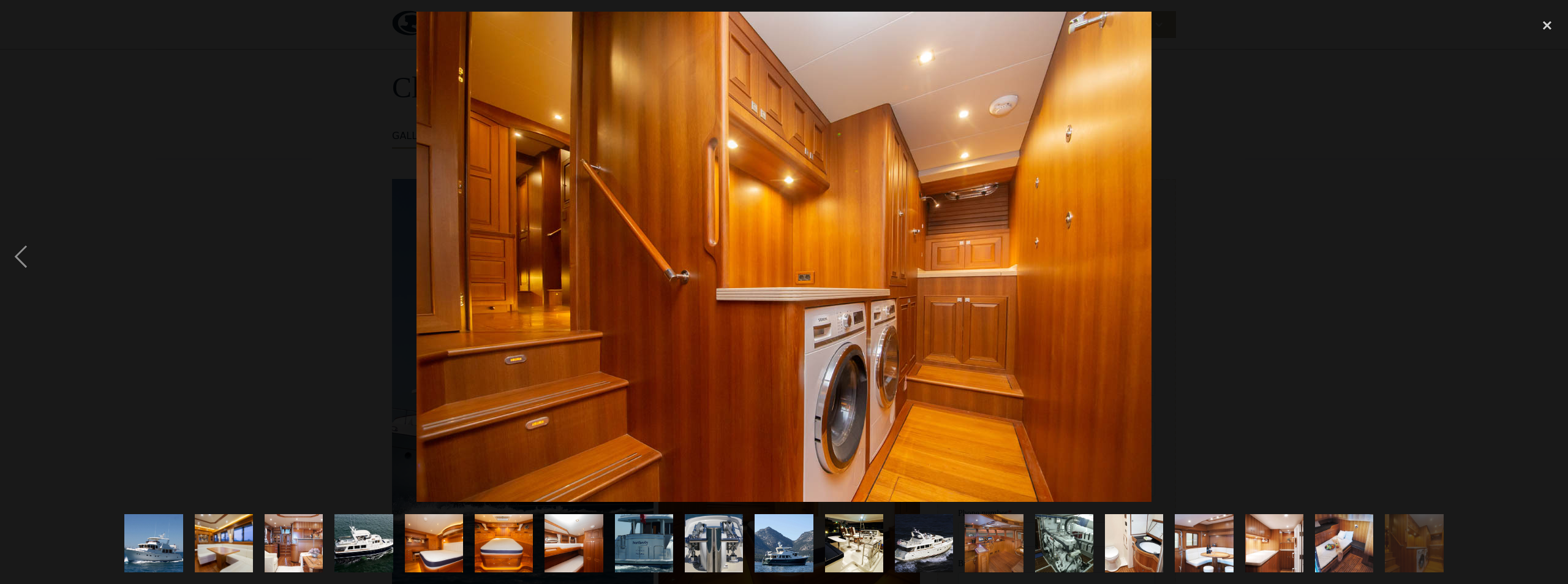
click at [1546, 250] on div "next image" at bounding box center [1548, 257] width 42 height 490
click at [1544, 19] on div "close lightbox" at bounding box center [1548, 25] width 42 height 27
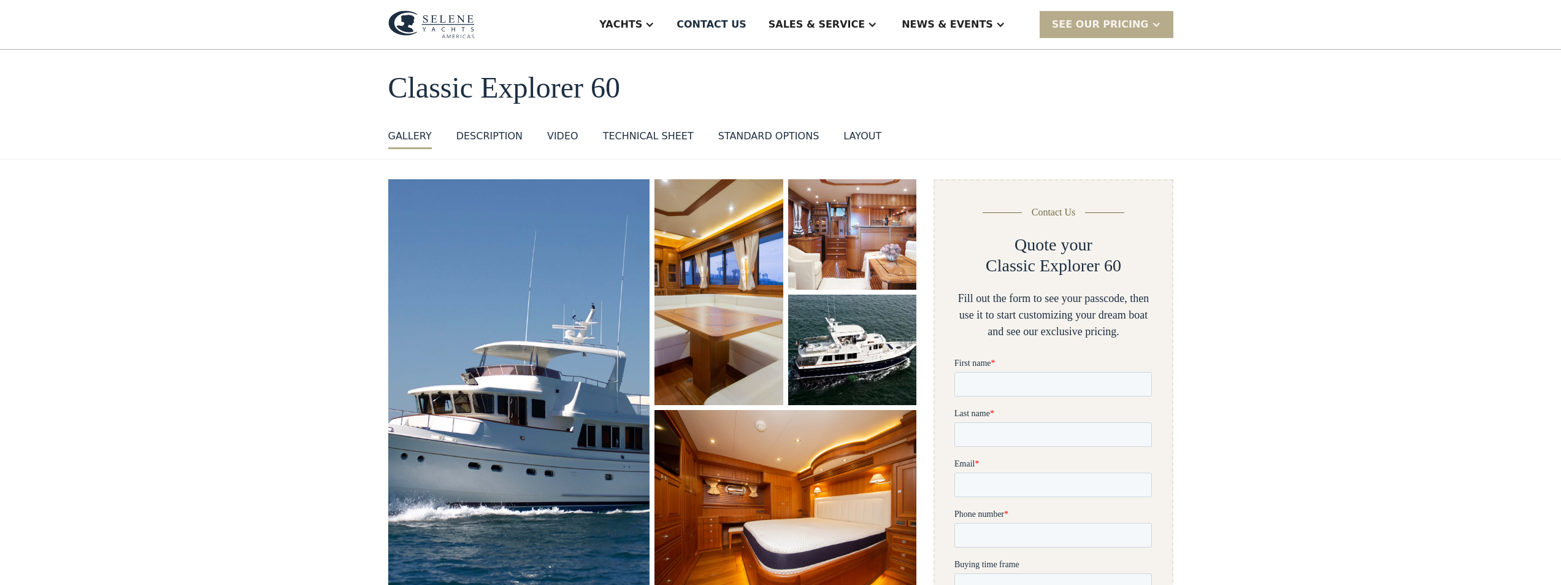
click at [748, 133] on div "standard options" at bounding box center [768, 136] width 101 height 15
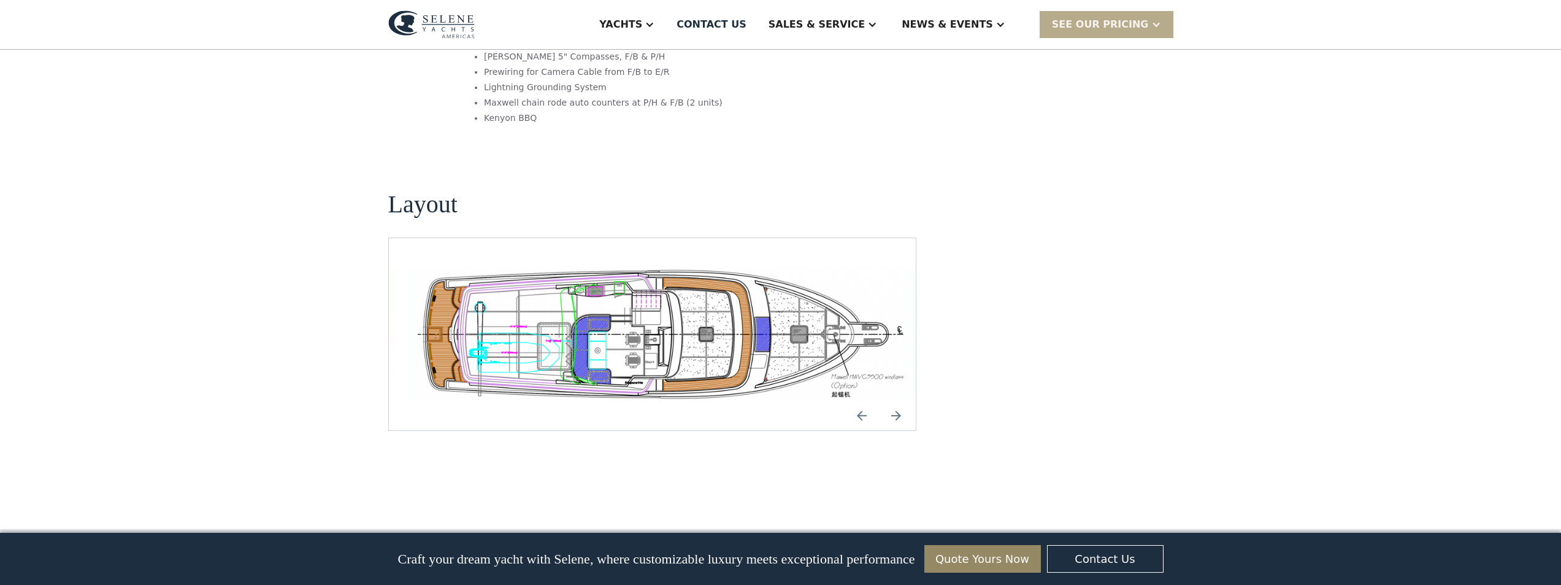
scroll to position [2268, 0]
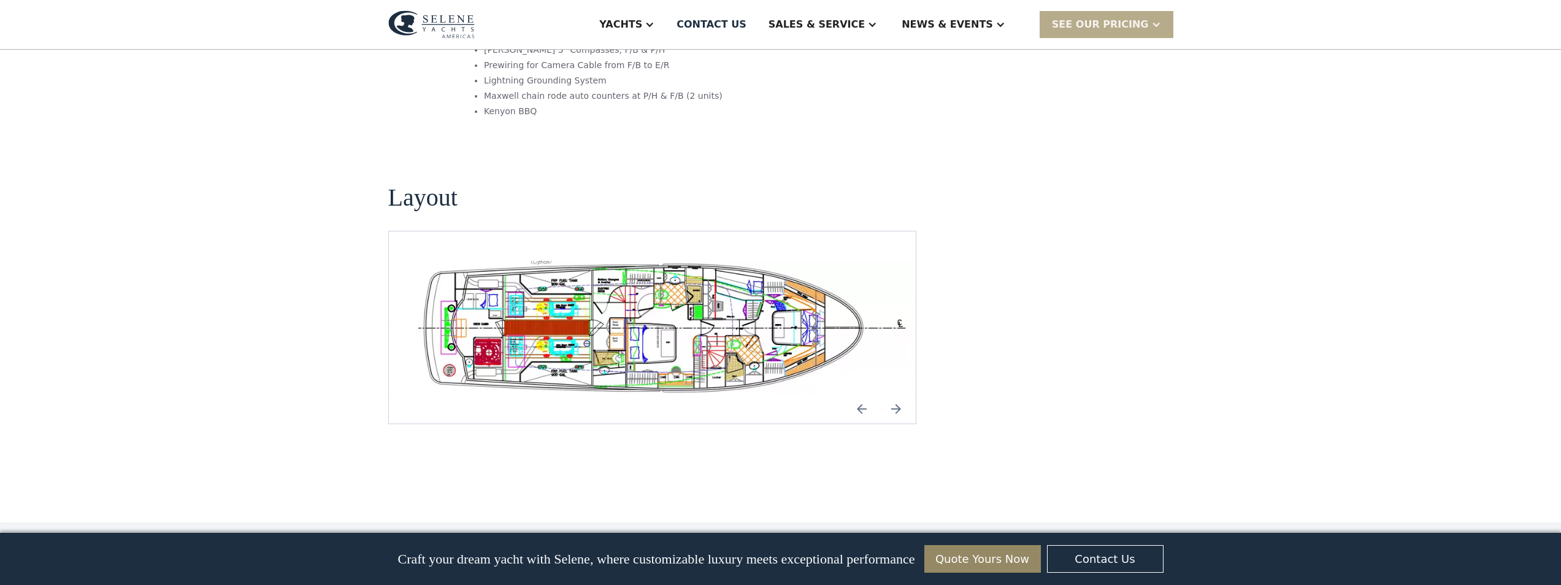
click at [625, 261] on img "open lightbox" at bounding box center [662, 327] width 508 height 133
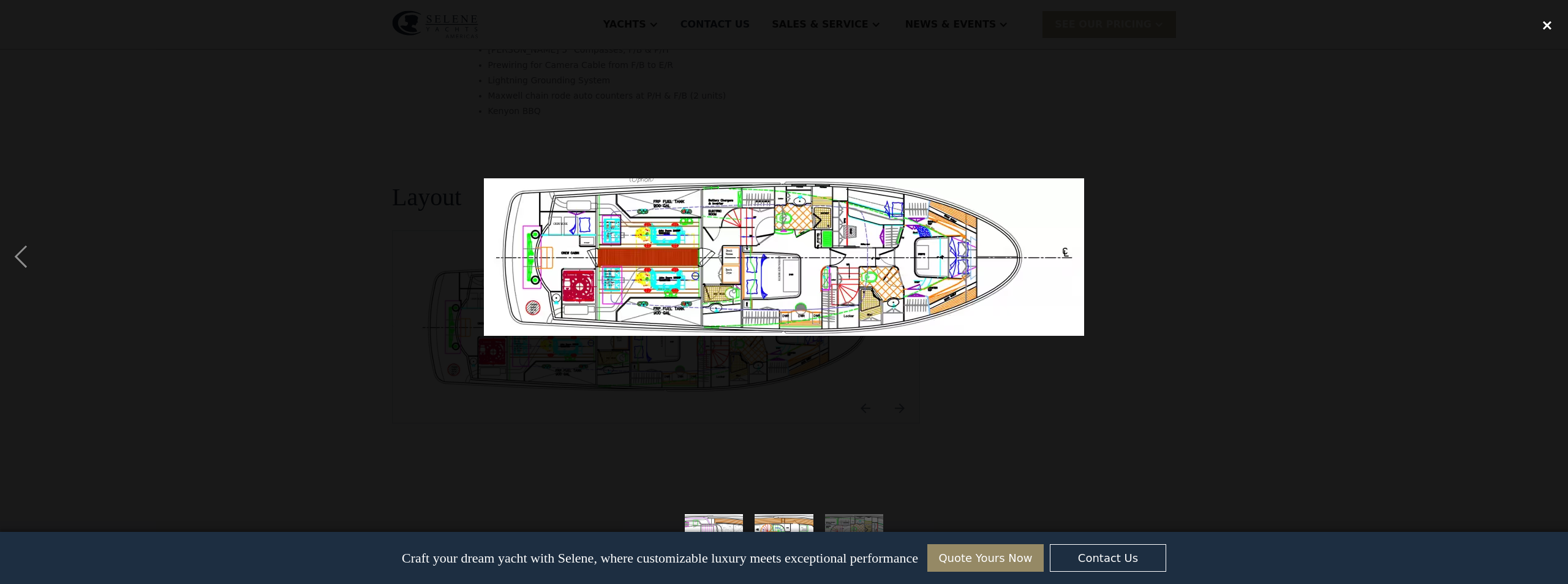
click at [1546, 18] on div "close lightbox" at bounding box center [1548, 25] width 42 height 27
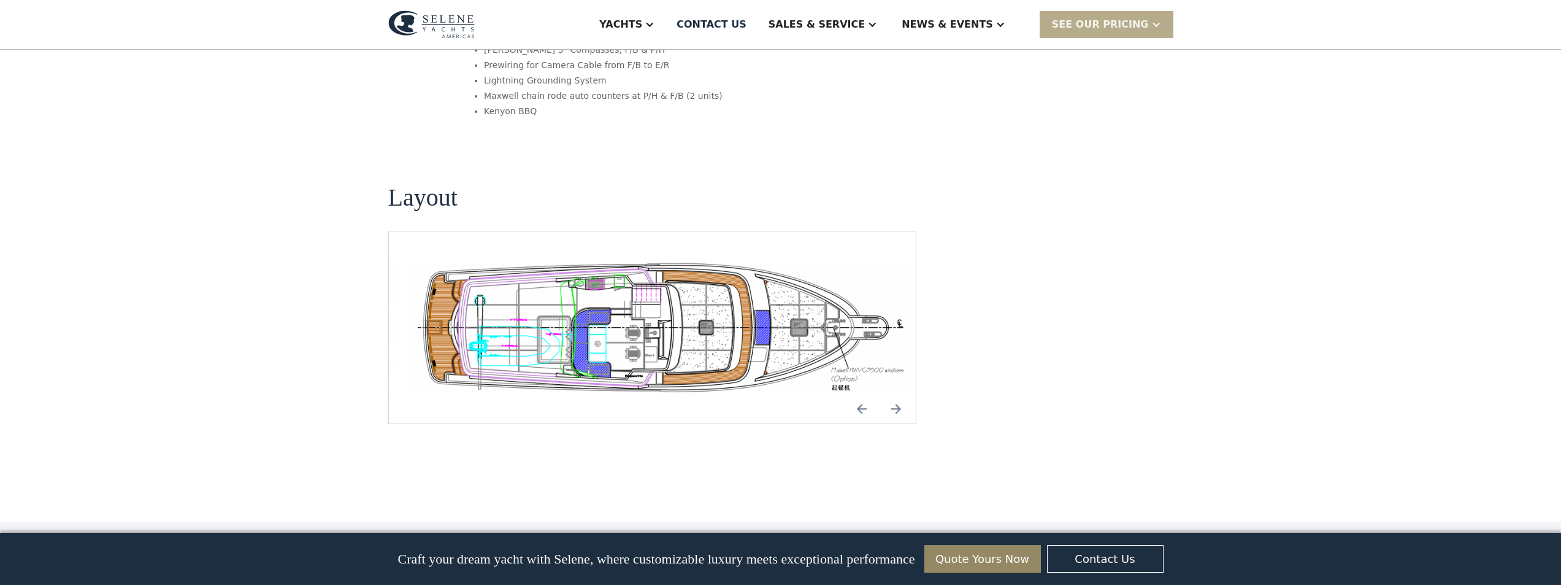
click at [648, 261] on img "open lightbox" at bounding box center [662, 327] width 508 height 133
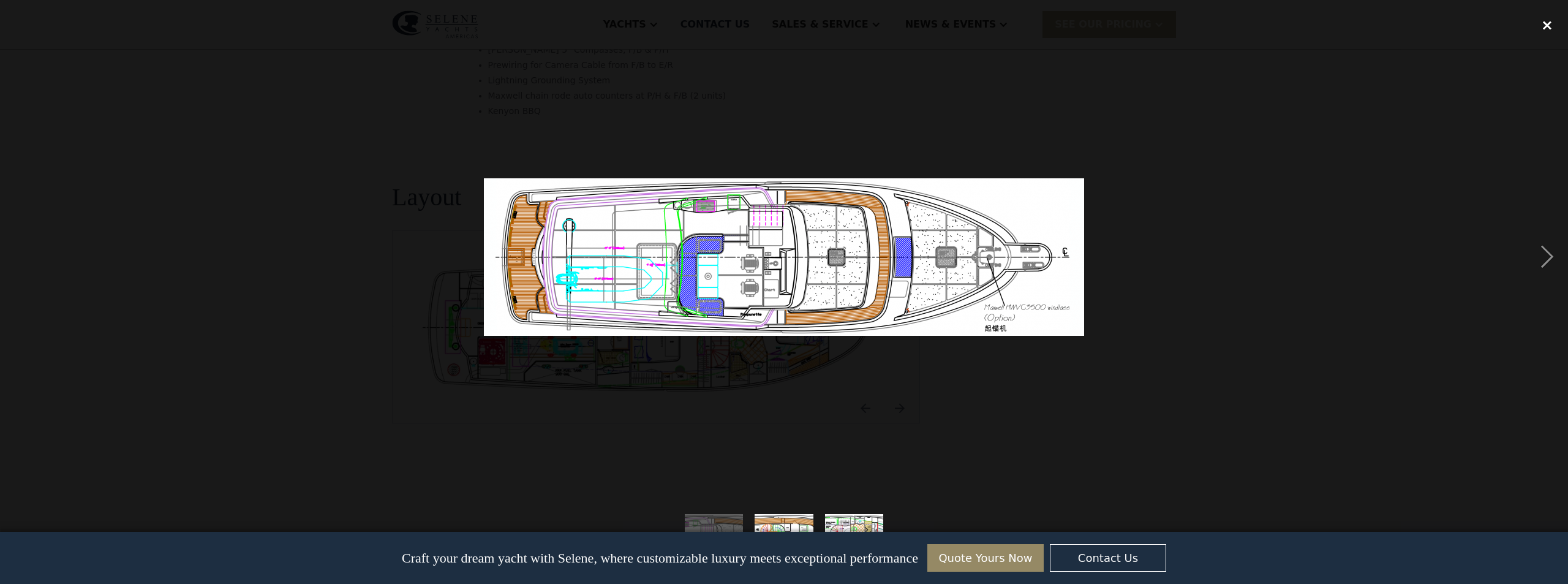
click at [1547, 21] on div "close lightbox" at bounding box center [1548, 25] width 42 height 27
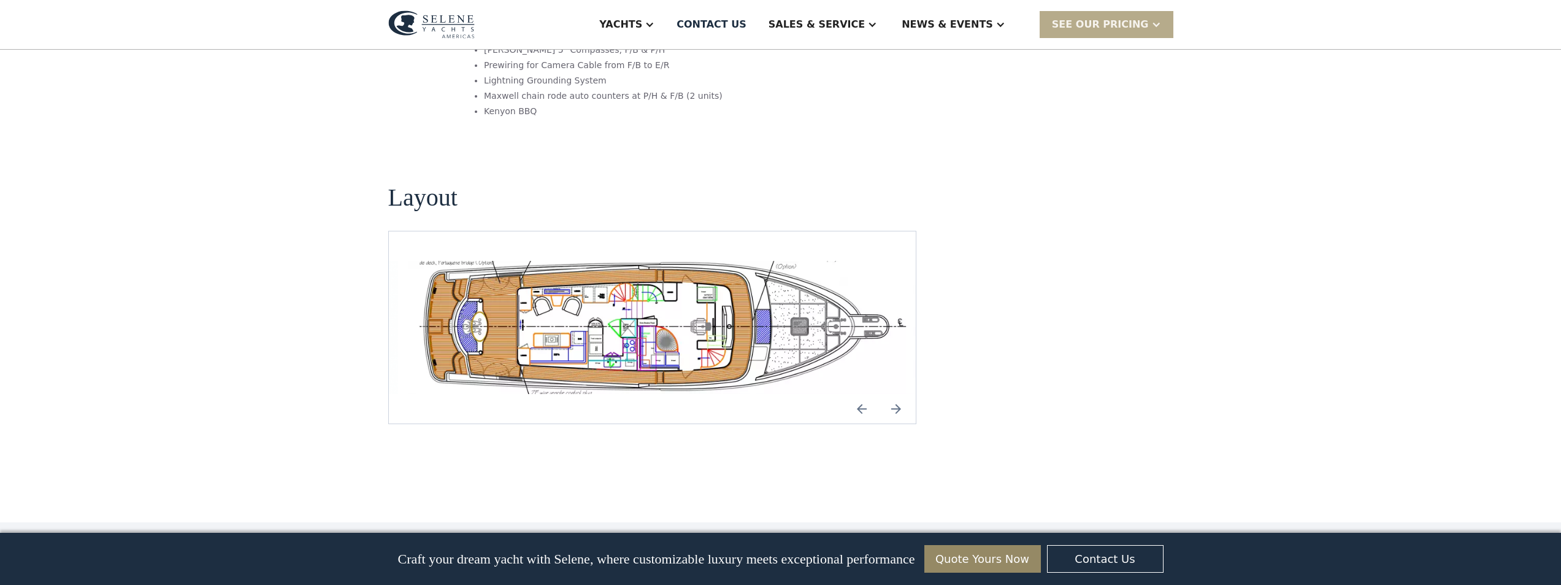
click at [600, 261] on img "open lightbox" at bounding box center [662, 327] width 508 height 133
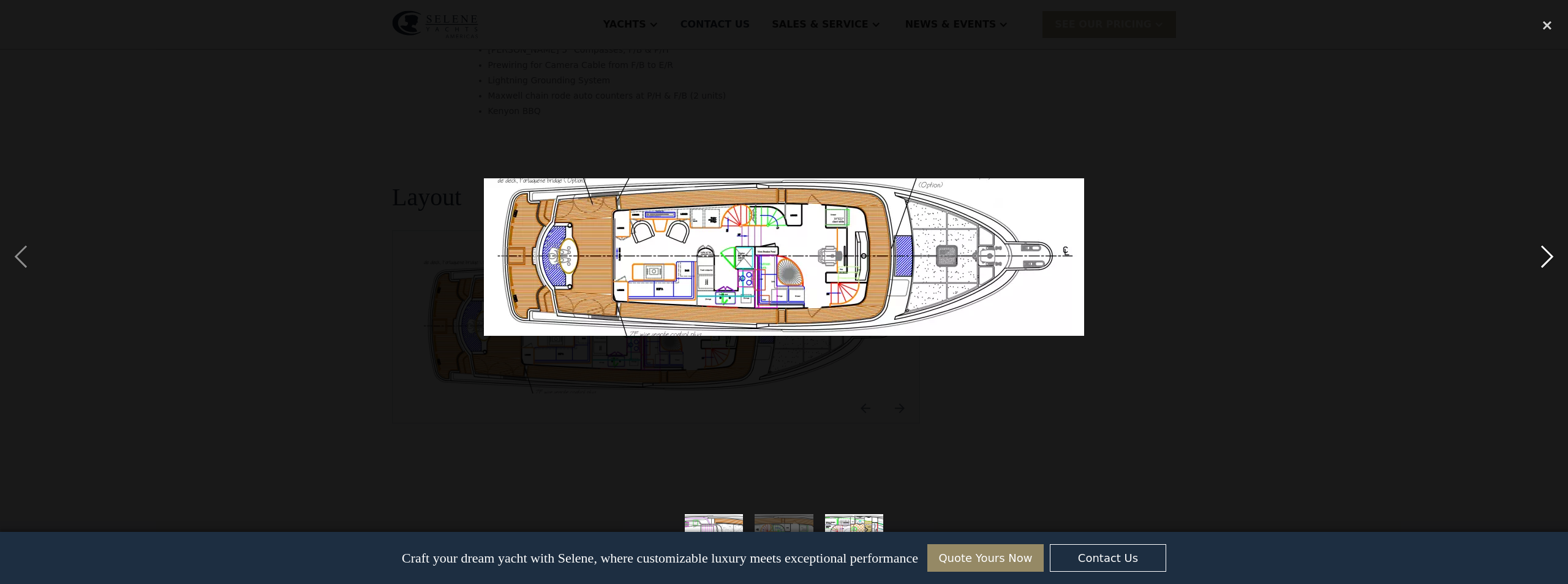
click at [1547, 248] on div "next image" at bounding box center [1548, 257] width 42 height 490
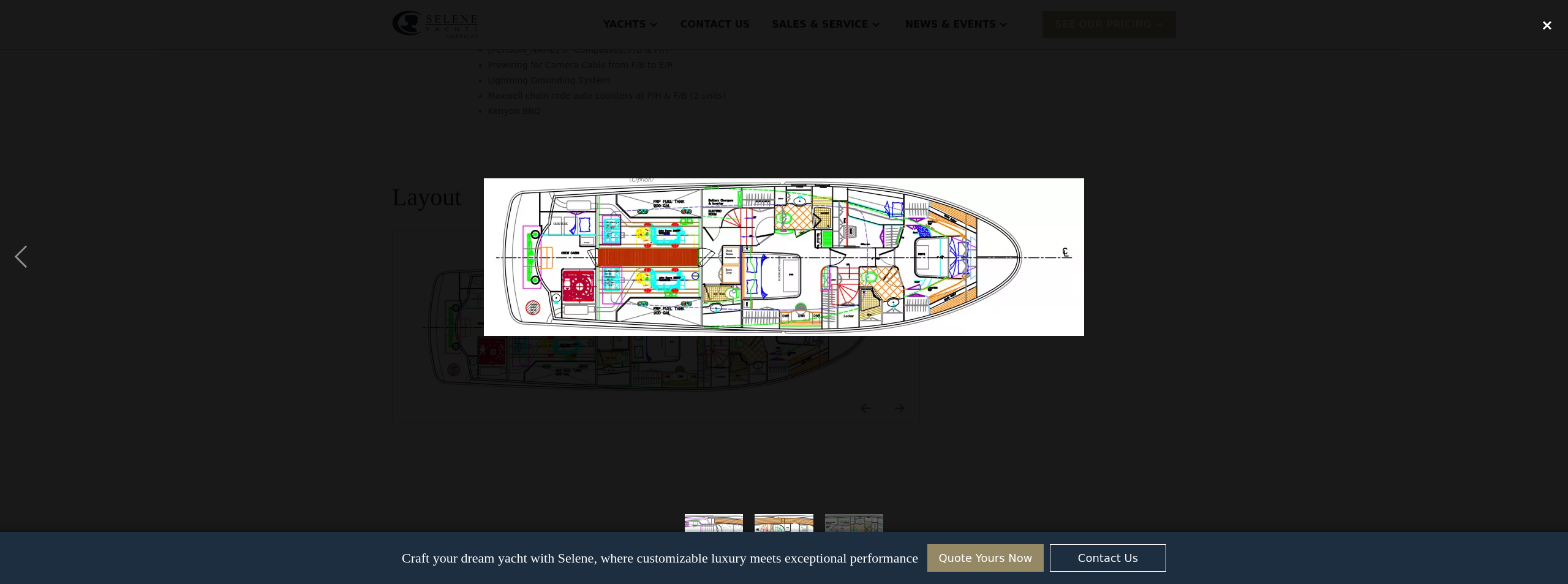
click at [1544, 20] on div "close lightbox" at bounding box center [1548, 25] width 42 height 27
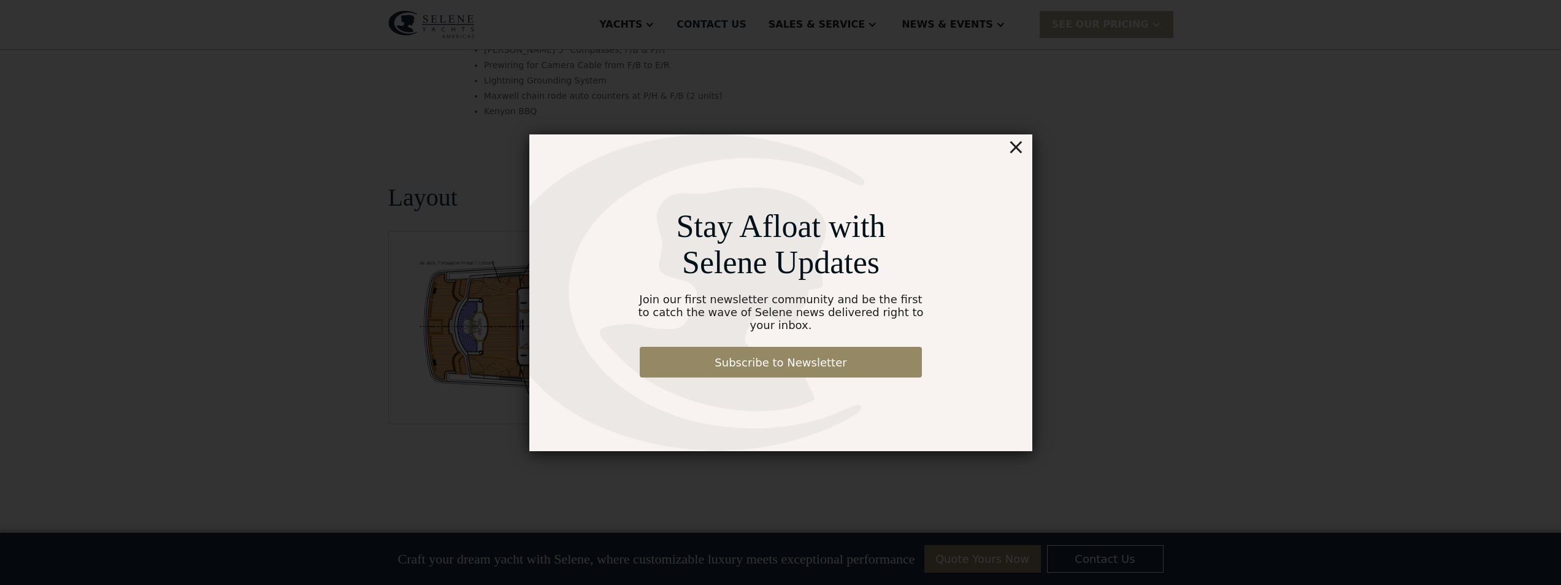
click at [1015, 152] on div "×" at bounding box center [1016, 146] width 18 height 25
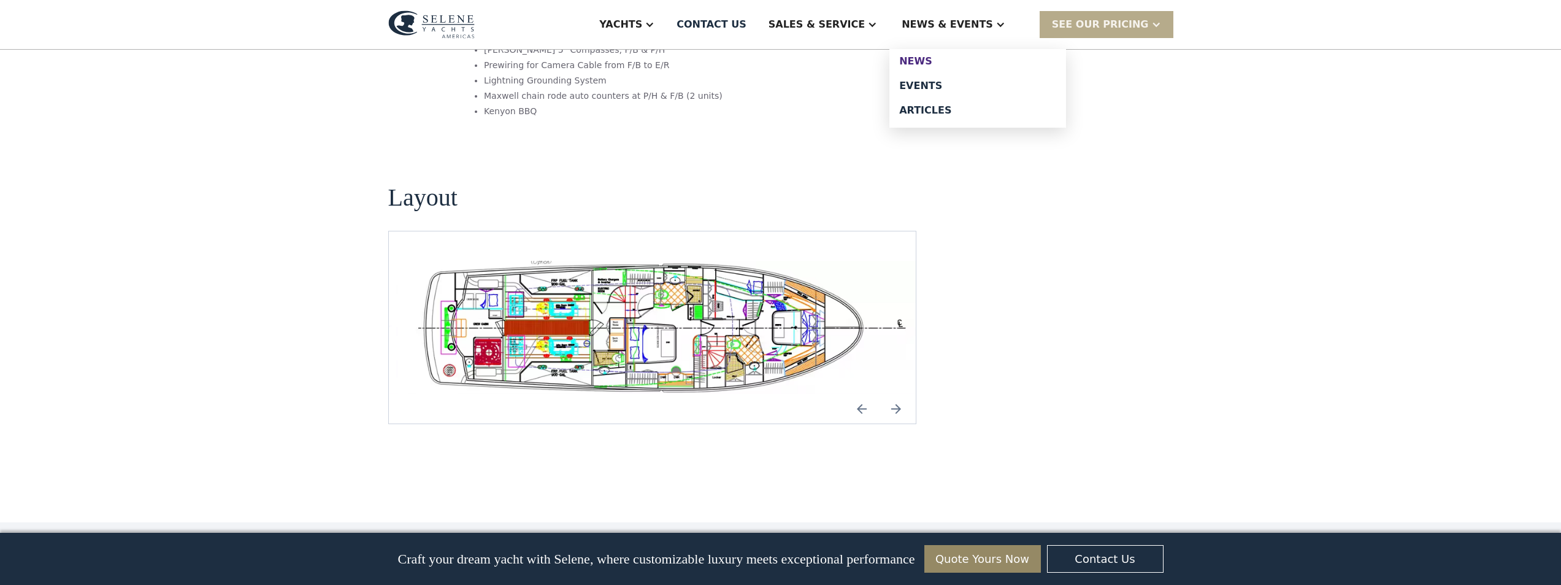
click at [942, 56] on div "News" at bounding box center [977, 61] width 157 height 10
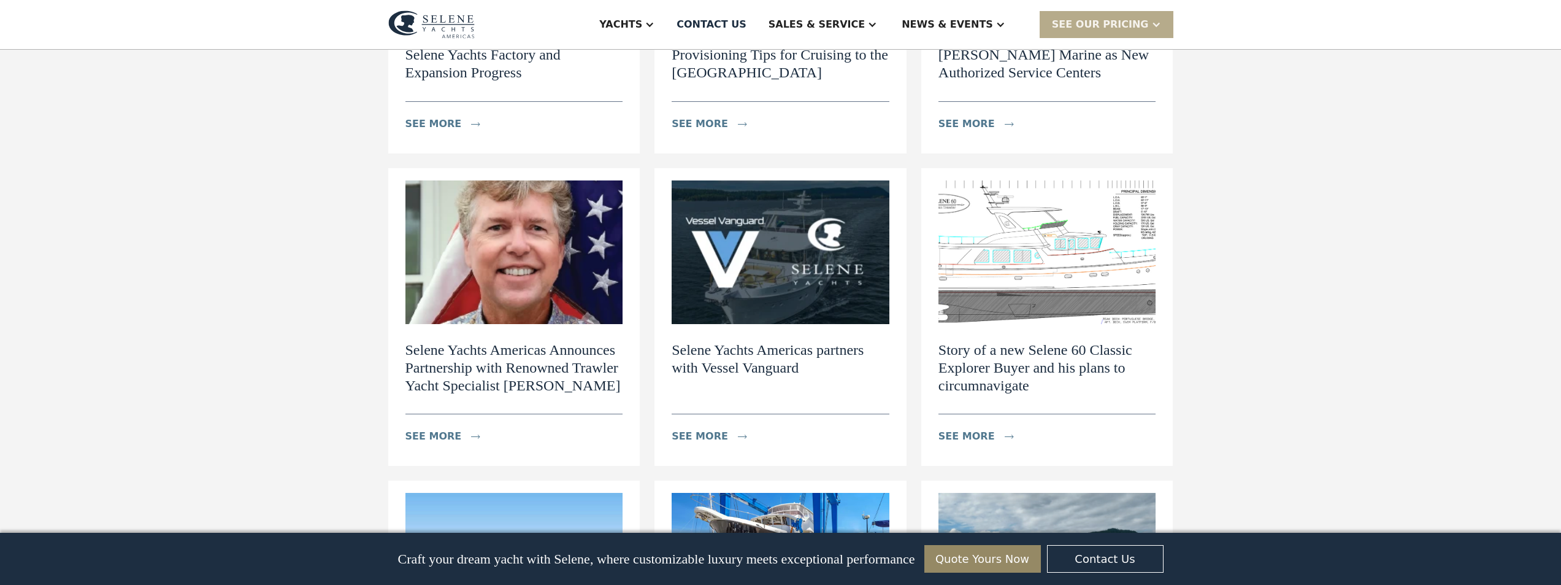
scroll to position [1349, 0]
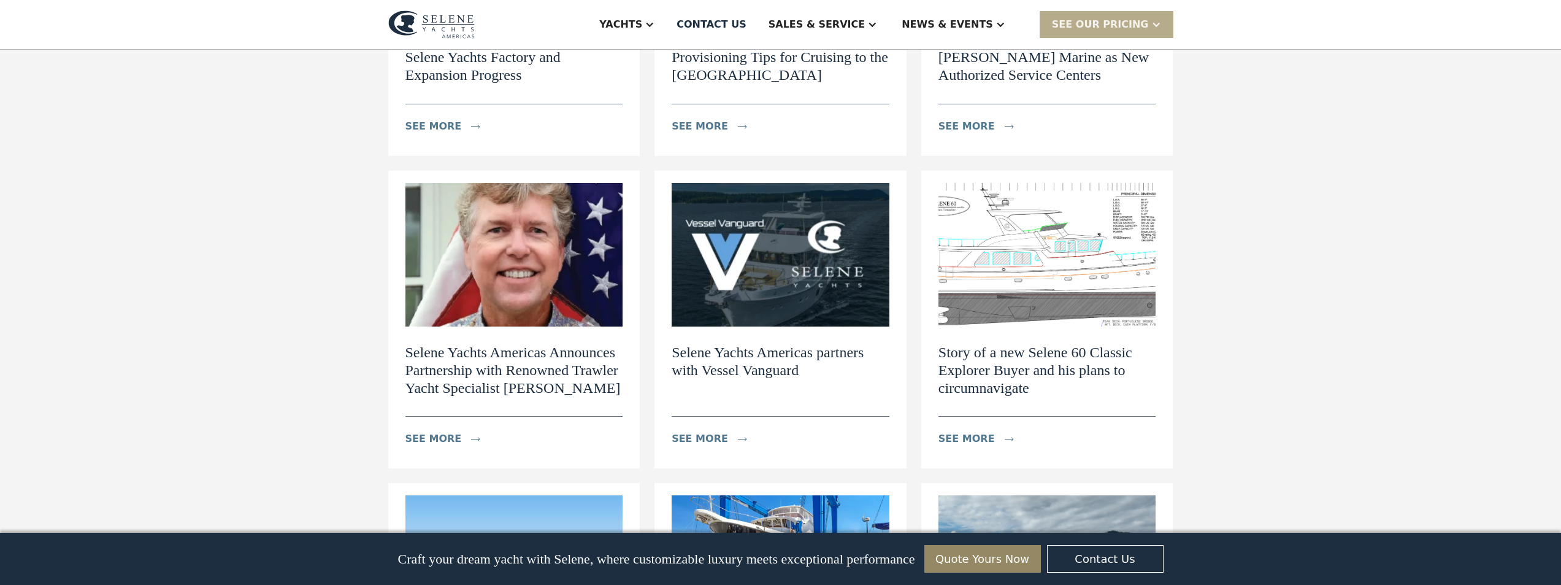
click at [1056, 247] on img at bounding box center [1047, 255] width 218 height 144
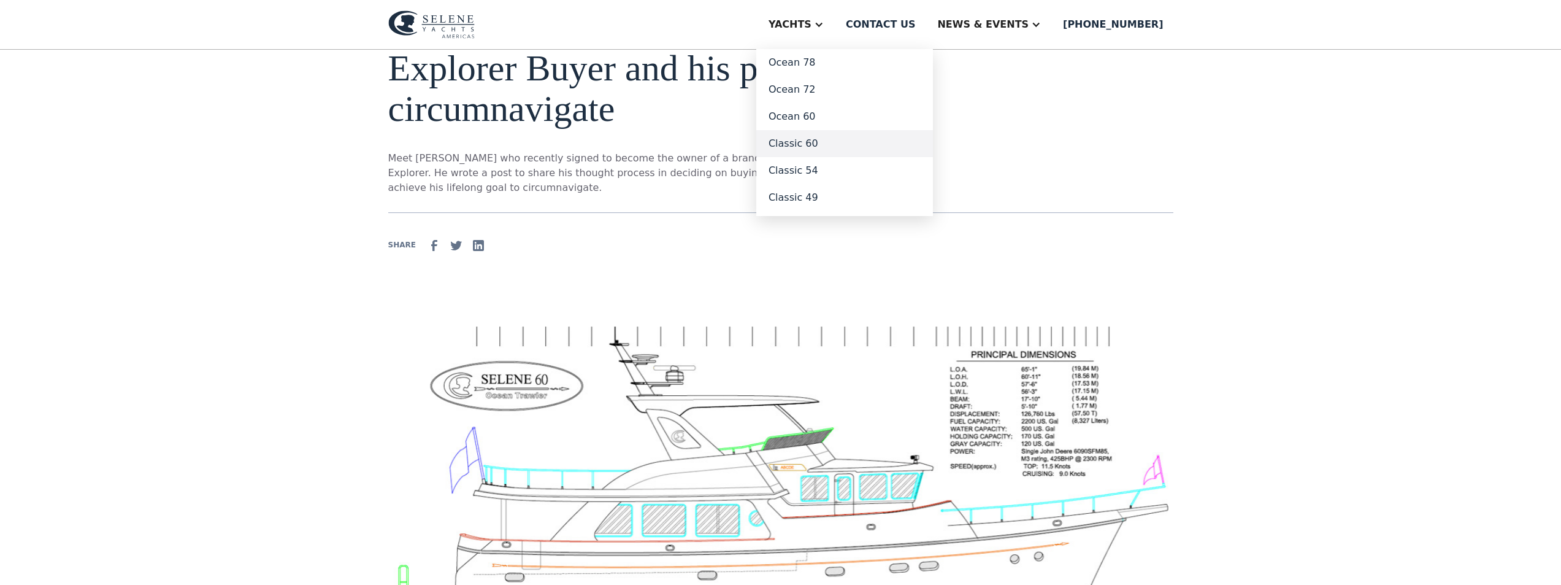
scroll to position [129, 0]
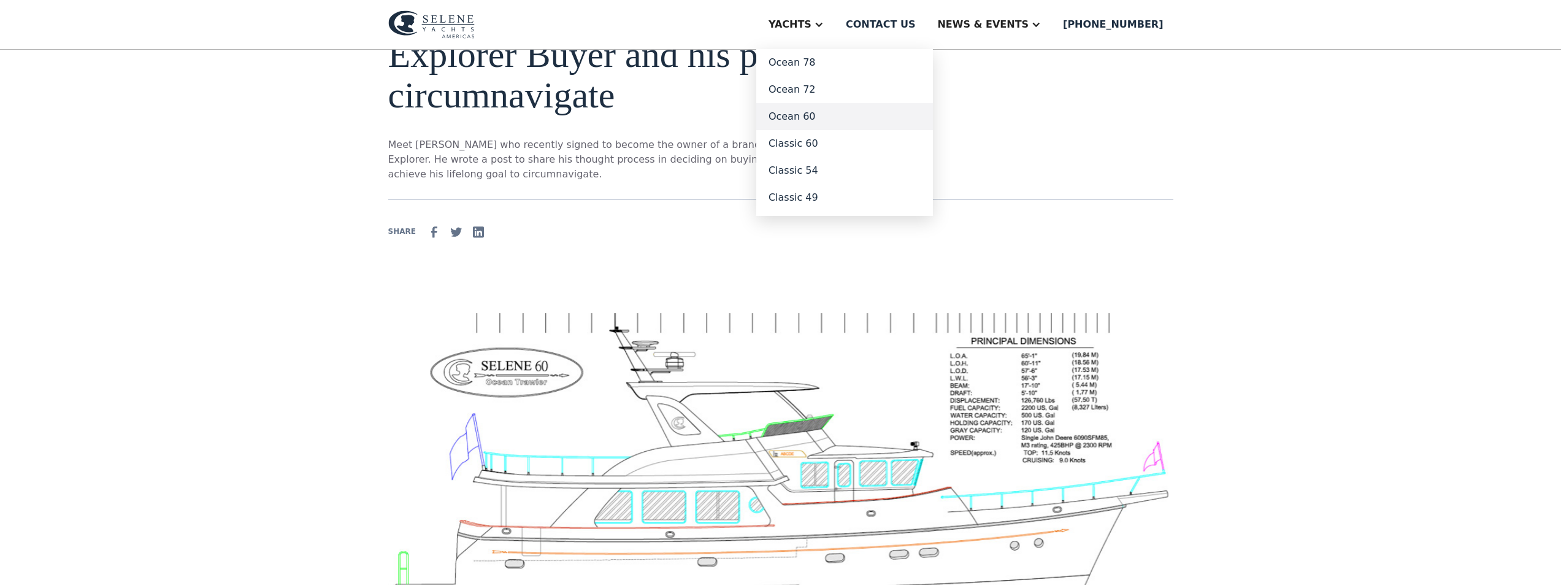
click at [852, 112] on link "Ocean 60" at bounding box center [844, 116] width 177 height 27
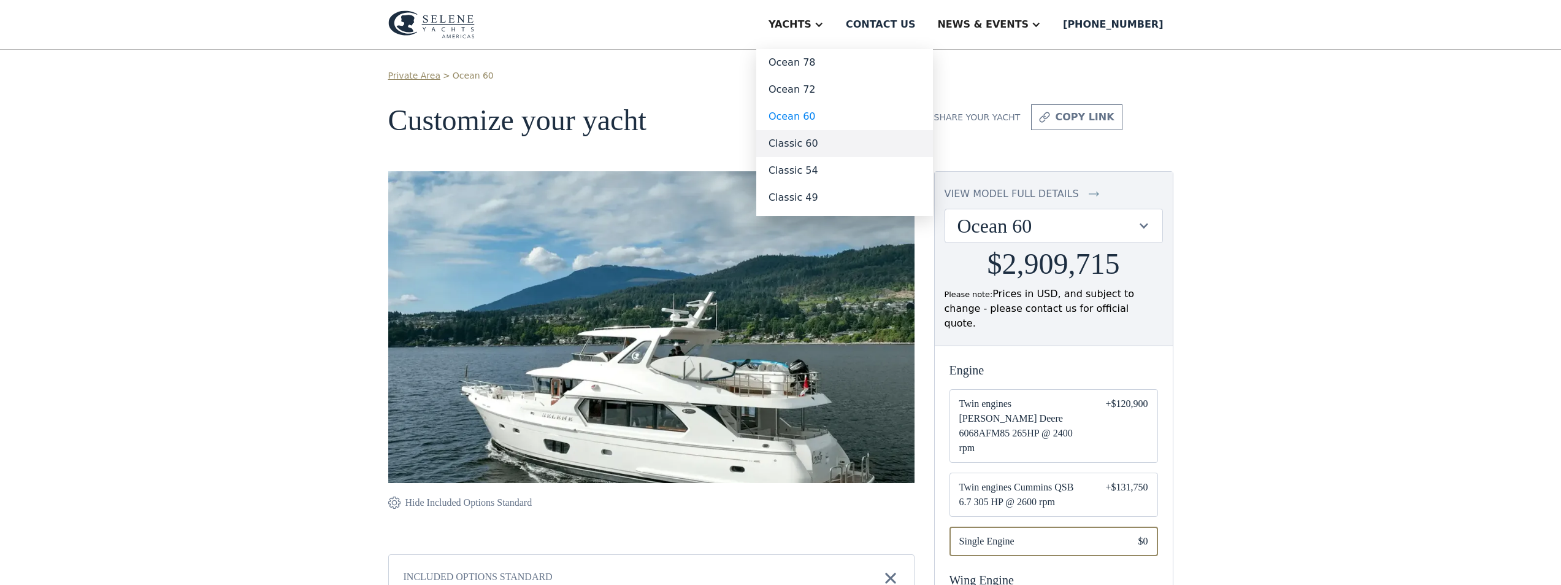
click at [848, 140] on link "Classic 60" at bounding box center [844, 143] width 177 height 27
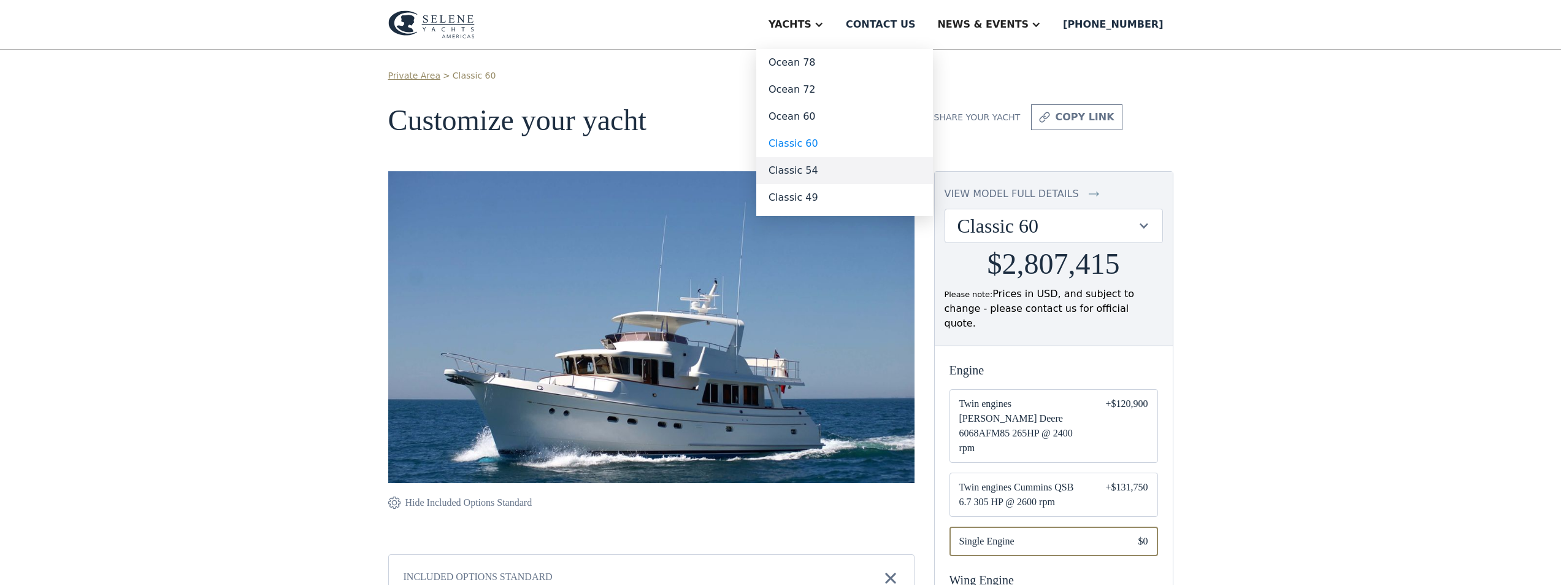
click at [845, 167] on link "Classic 54" at bounding box center [844, 170] width 177 height 27
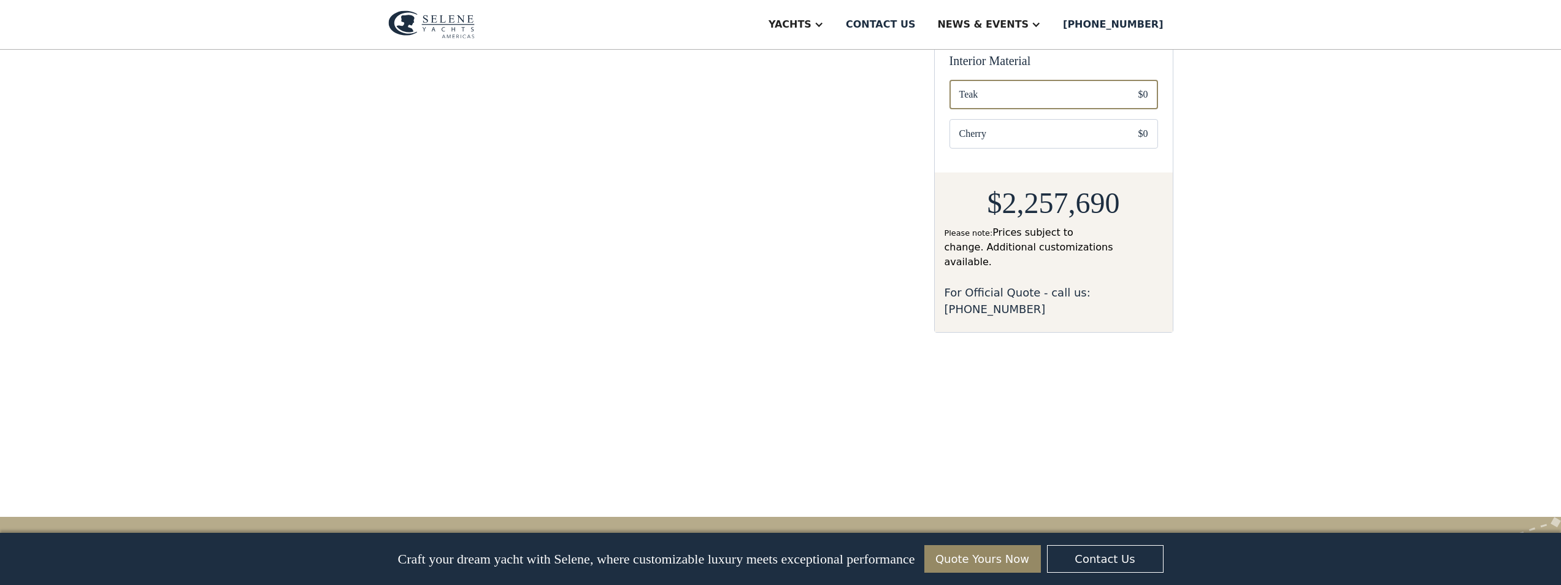
scroll to position [981, 0]
